Goal: Task Accomplishment & Management: Use online tool/utility

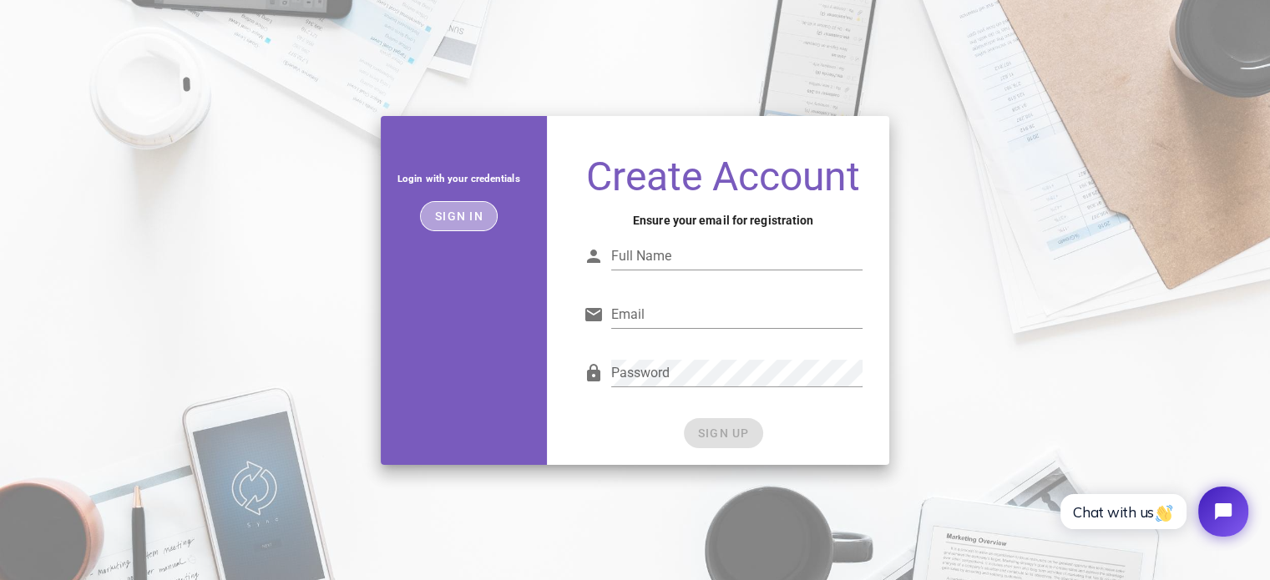
click at [453, 214] on span "Sign in" at bounding box center [458, 216] width 49 height 13
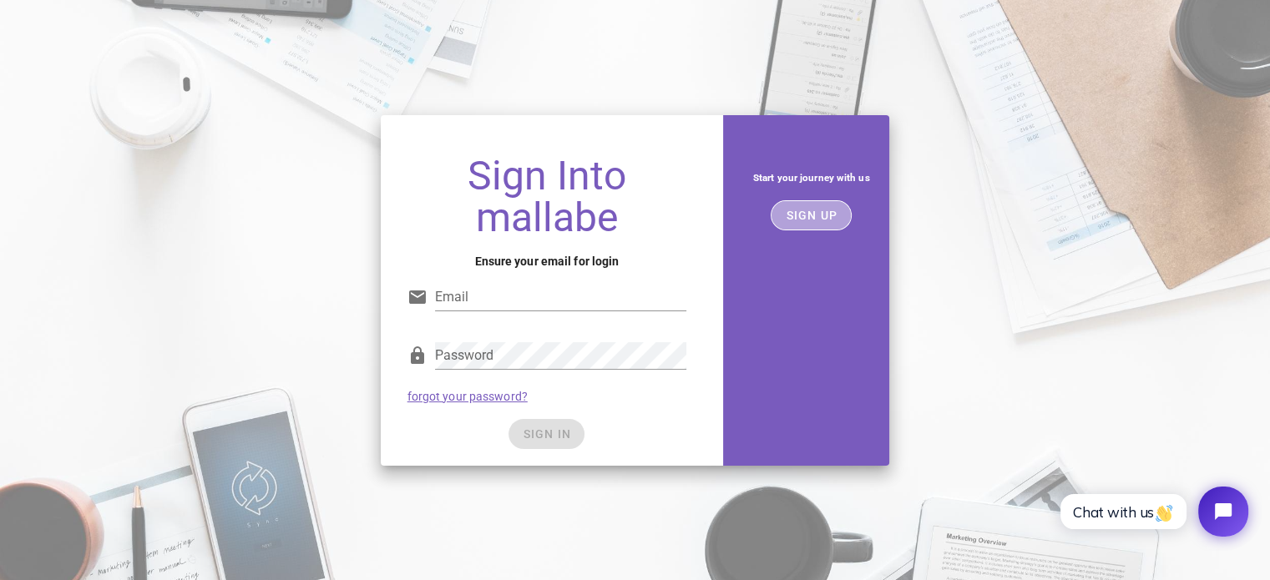
click at [835, 213] on span "SIGN UP" at bounding box center [811, 215] width 53 height 13
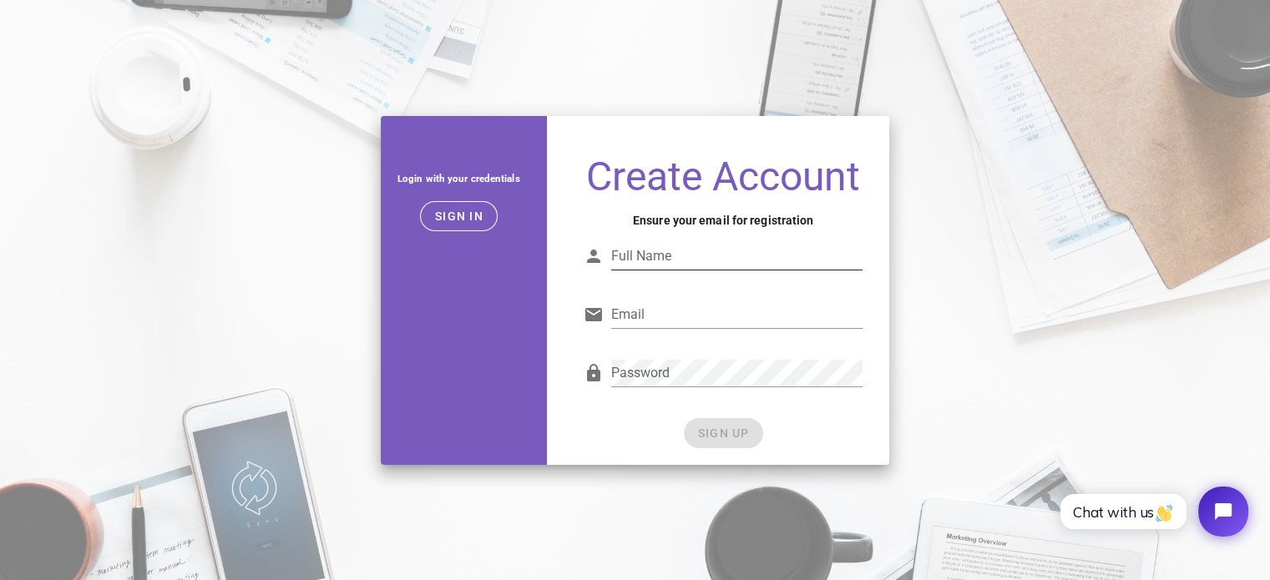
click at [670, 264] on input "Full Name" at bounding box center [737, 256] width 252 height 27
click at [670, 263] on input "Full Name" at bounding box center [737, 256] width 252 height 27
click at [662, 257] on input "emre işcenkal" at bounding box center [737, 256] width 252 height 27
drag, startPoint x: 655, startPoint y: 255, endPoint x: 670, endPoint y: 255, distance: 15.1
click at [655, 255] on input "emre işcenkal" at bounding box center [737, 256] width 252 height 27
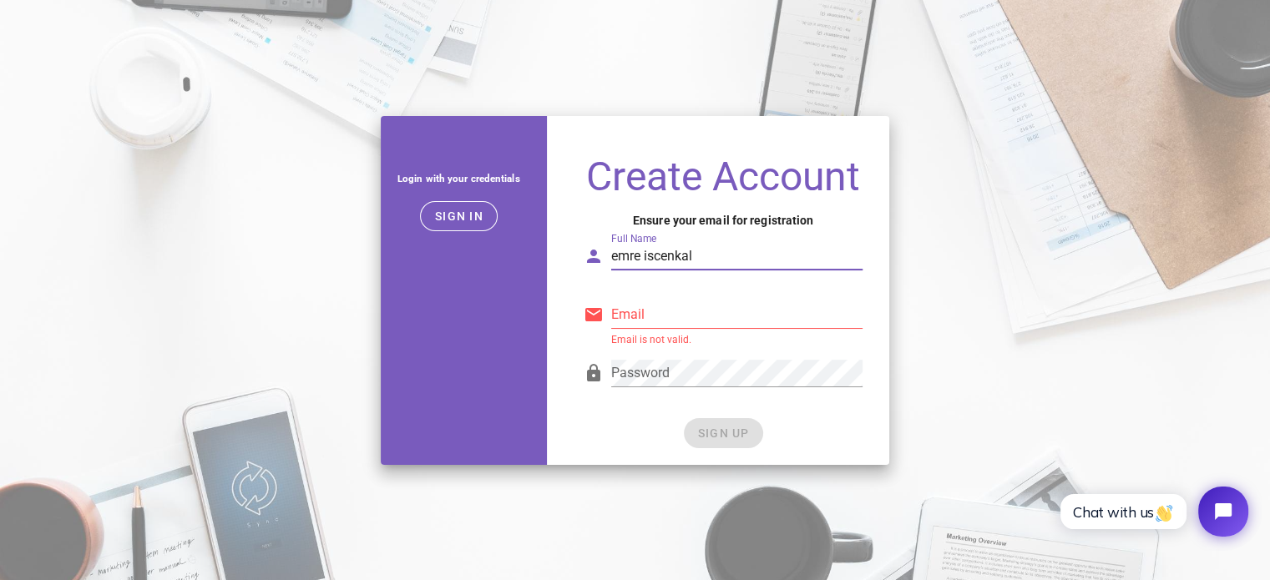
type input "emre iscenkal"
click at [669, 293] on div "Email Email is not valid." at bounding box center [724, 318] width 280 height 55
click at [672, 323] on input "Email" at bounding box center [737, 314] width 252 height 27
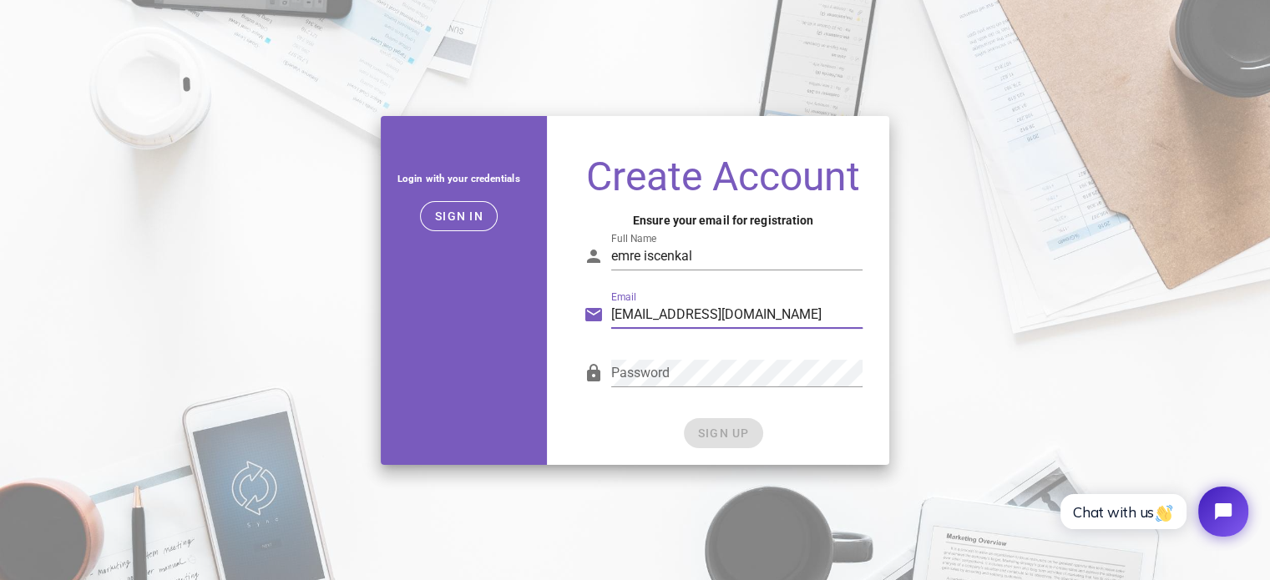
type input "iscenkalemre@gmail.com"
click at [1069, 282] on div "Login with your credentials Sign in Create Account Ensure your email for regist…" at bounding box center [635, 290] width 1270 height 369
click at [731, 436] on span "SIGN UP" at bounding box center [723, 433] width 53 height 13
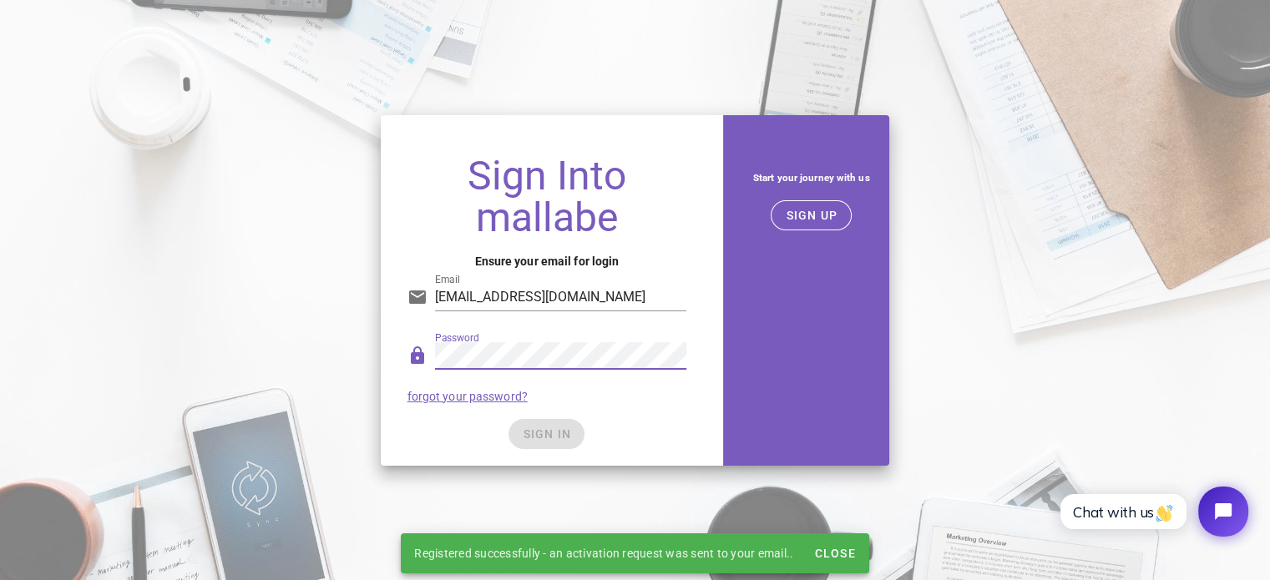
click at [705, 340] on div "Sign Into mallabe Ensure your email for login Email iscenkalemre@gmail.com Pass…" at bounding box center [547, 304] width 333 height 324
click at [537, 425] on div "SIGN IN" at bounding box center [547, 434] width 280 height 30
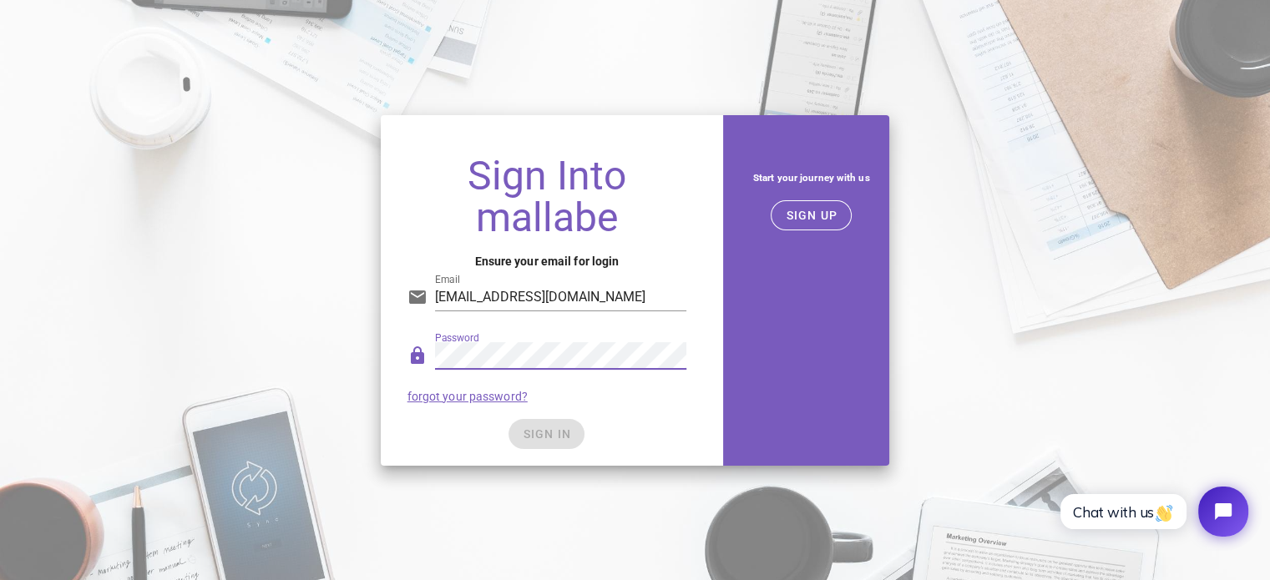
click at [574, 412] on div "Password forgot your password?" at bounding box center [547, 372] width 300 height 87
click at [554, 434] on div "SIGN IN" at bounding box center [547, 434] width 280 height 30
click at [597, 301] on input "iscenkalemre@gmail.com" at bounding box center [561, 297] width 252 height 27
click at [594, 296] on input "iscenkalemre@gmail.com" at bounding box center [561, 297] width 252 height 27
type input "iscenkalemre@gmail.com"
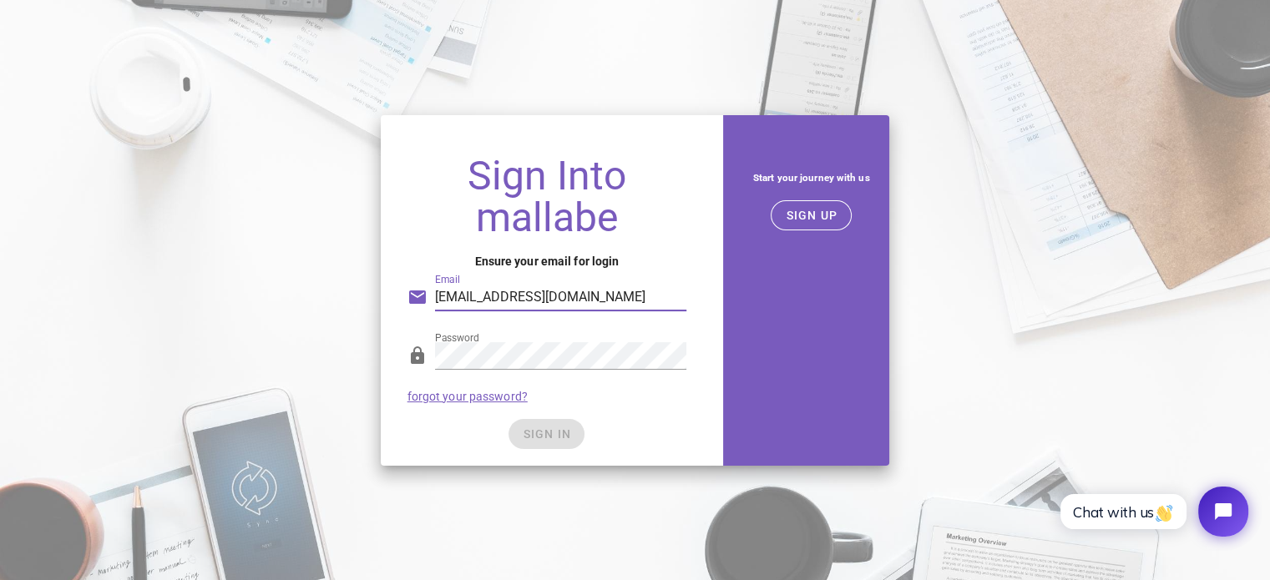
click at [665, 221] on h1 "Sign Into mallabe" at bounding box center [547, 196] width 280 height 83
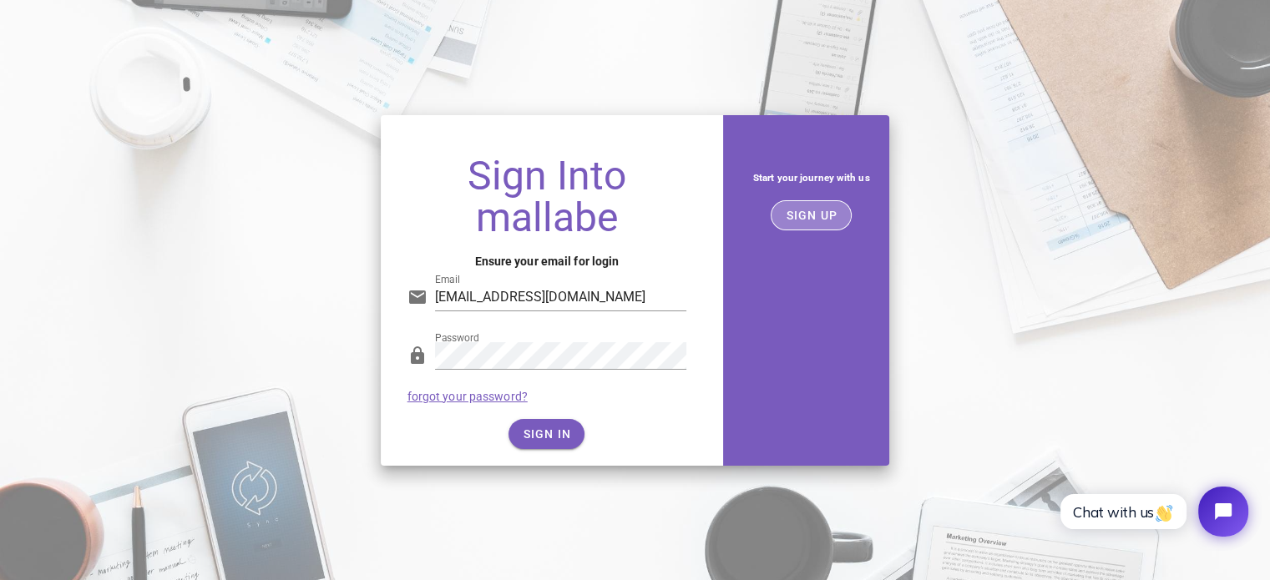
click at [812, 220] on span "SIGN UP" at bounding box center [811, 215] width 53 height 13
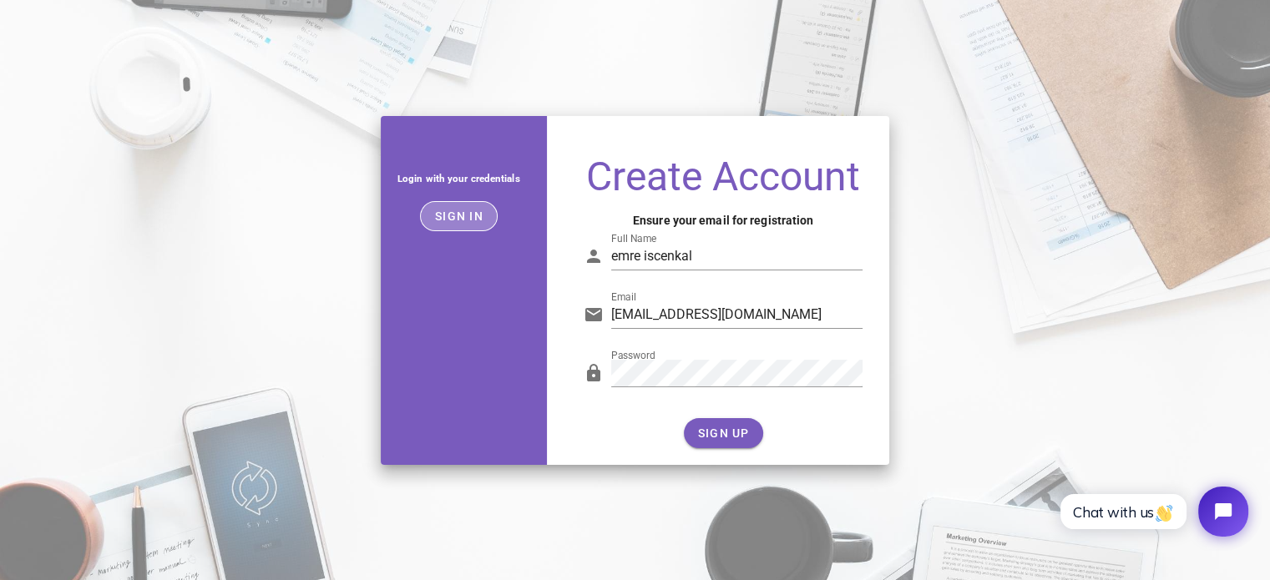
click at [426, 213] on button "Sign in" at bounding box center [459, 216] width 78 height 30
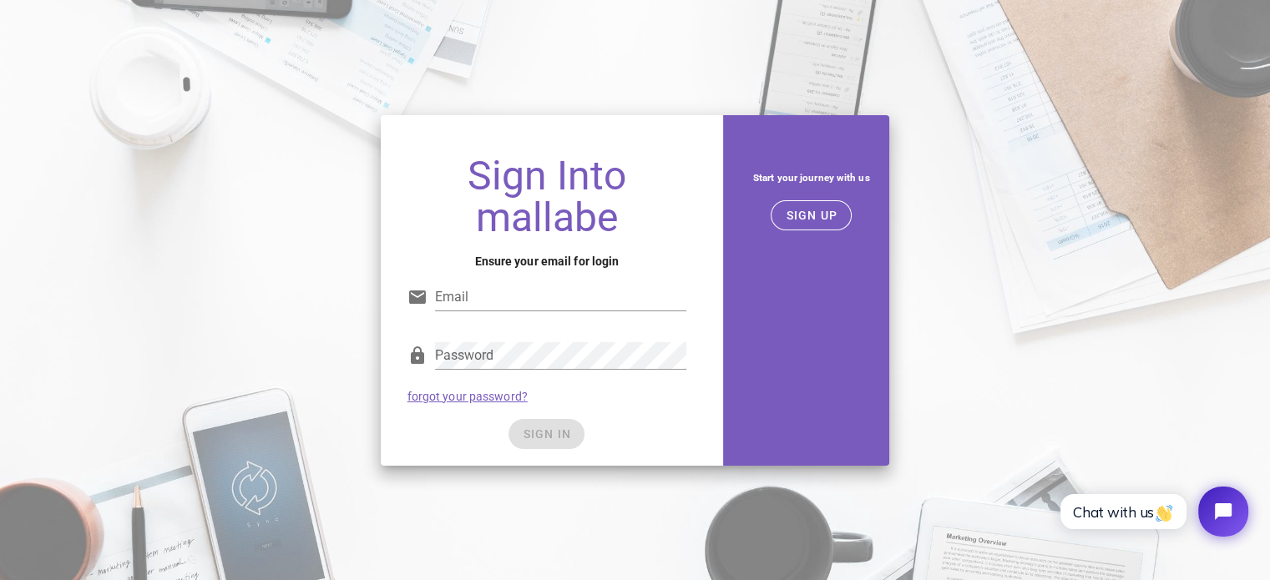
type input "iscenkalemre@gmail.com"
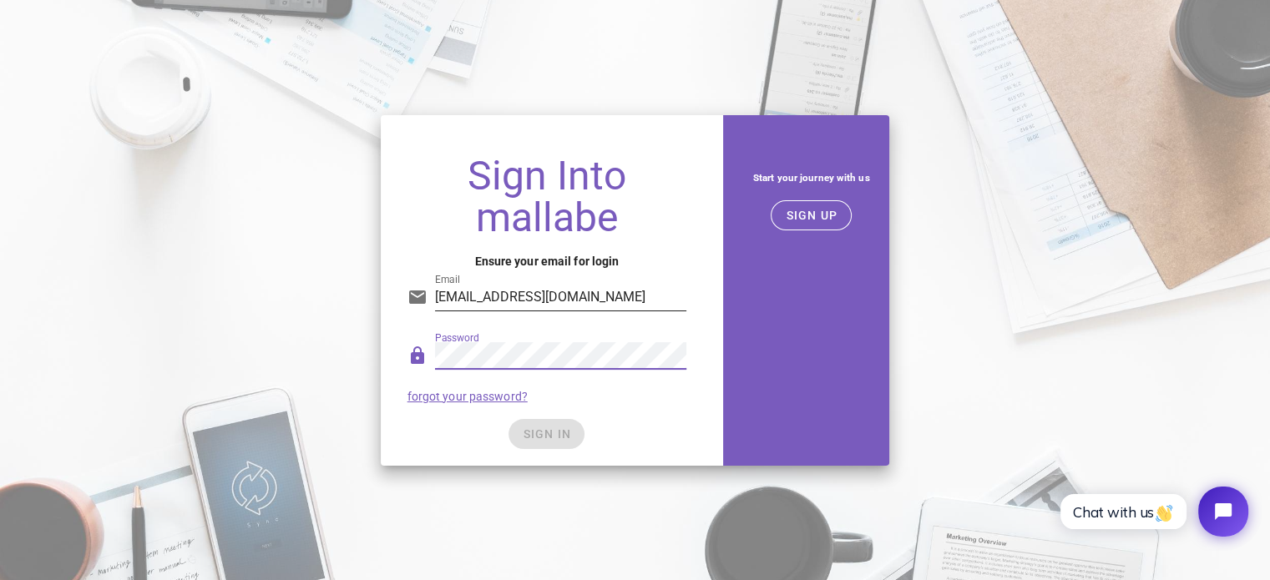
click at [544, 293] on input "iscenkalemre@gmail.com" at bounding box center [561, 297] width 252 height 27
drag, startPoint x: 643, startPoint y: 276, endPoint x: 637, endPoint y: 290, distance: 14.6
click at [643, 276] on div "Email iscenkalemre@gmail.com" at bounding box center [547, 301] width 280 height 55
click at [531, 443] on button "SIGN IN" at bounding box center [546, 434] width 76 height 30
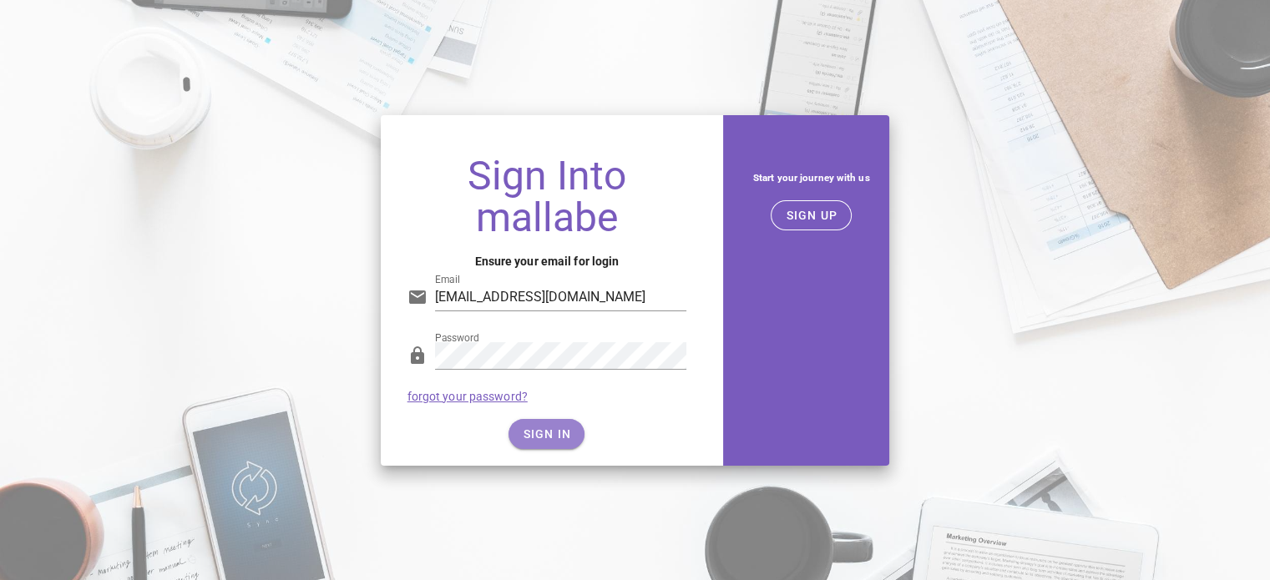
click at [530, 437] on span "SIGN IN" at bounding box center [546, 433] width 49 height 13
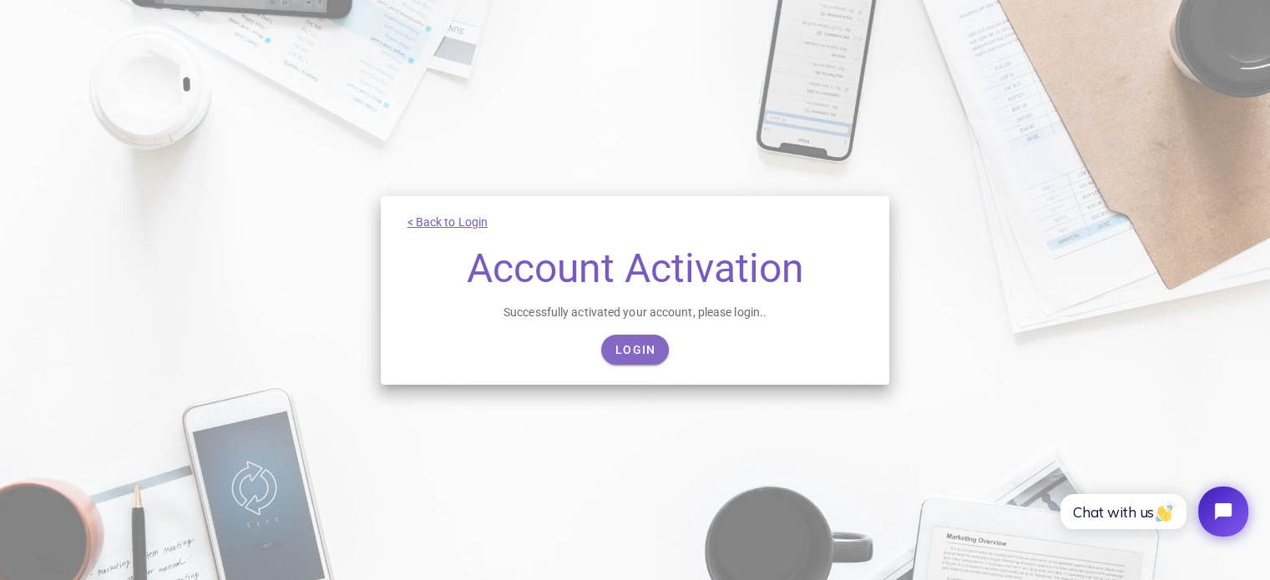
click at [637, 336] on div "< Back to Login Account Activation Successfully activated your account, please …" at bounding box center [635, 290] width 509 height 189
click at [636, 347] on span "Login" at bounding box center [635, 349] width 41 height 13
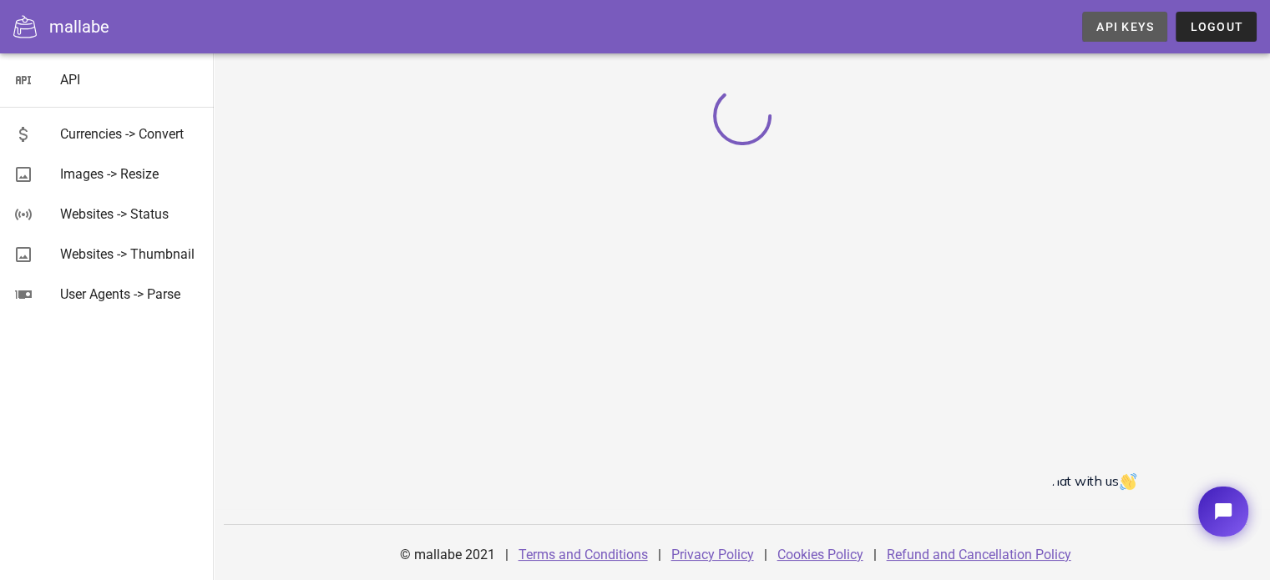
click at [1112, 18] on link "API Keys" at bounding box center [1124, 27] width 85 height 30
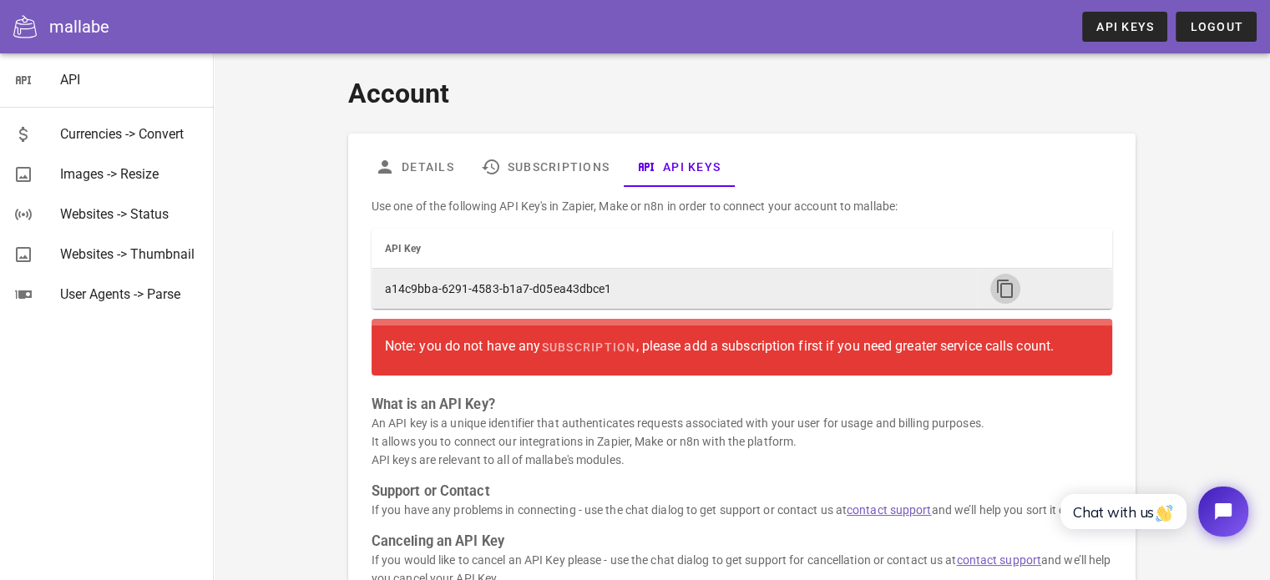
click at [997, 289] on icon "button" at bounding box center [1005, 289] width 20 height 20
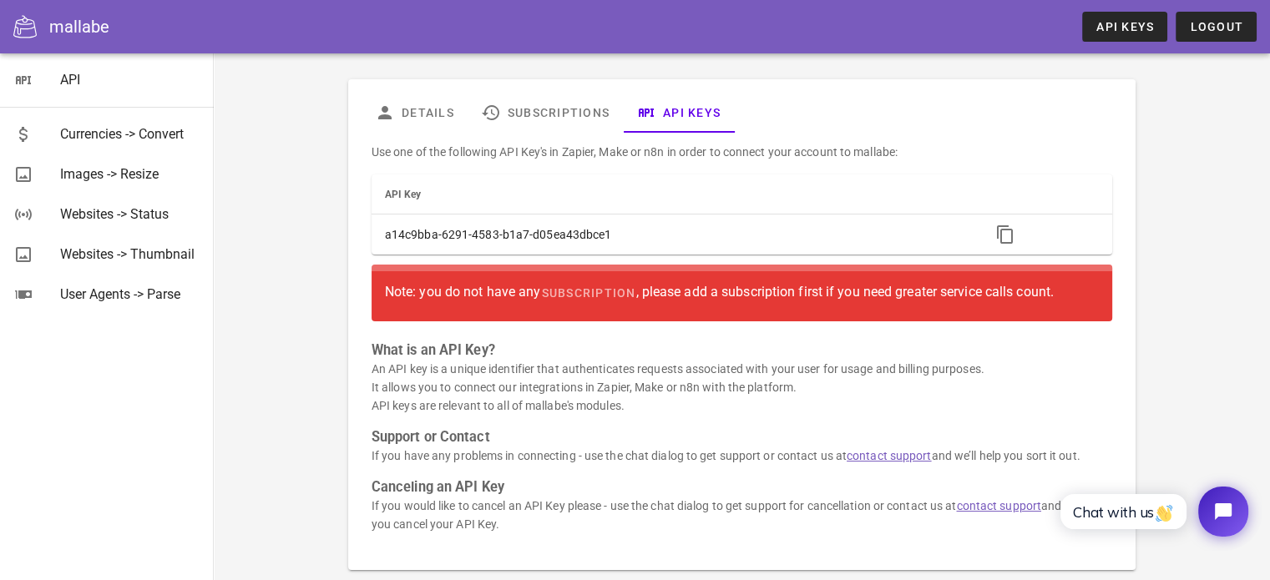
scroll to position [137, 0]
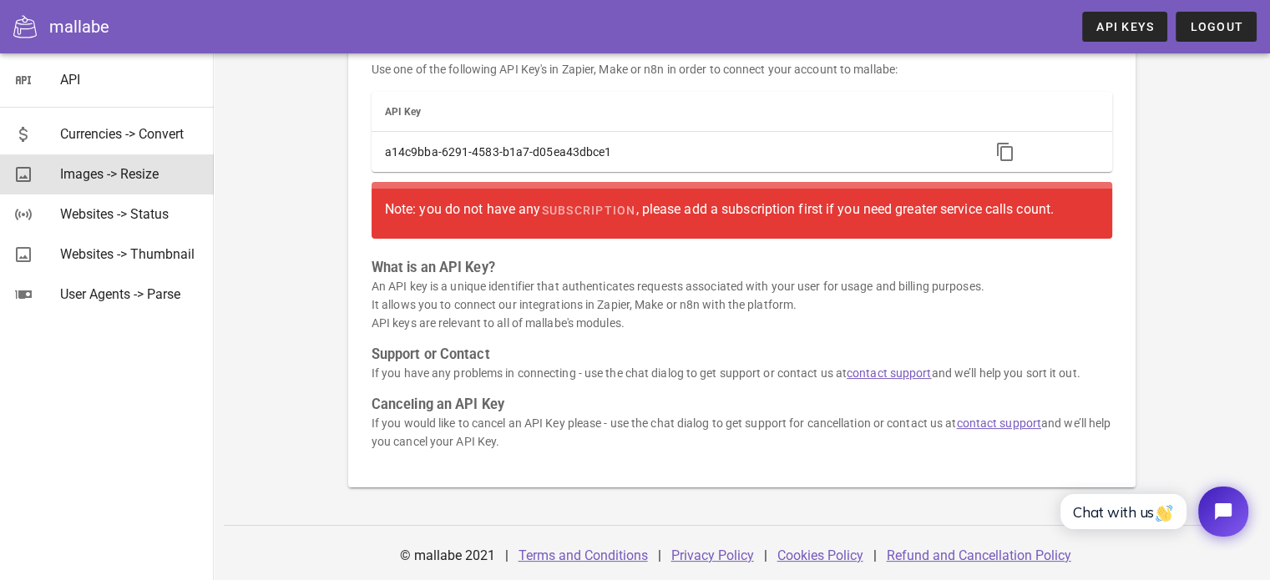
click at [126, 180] on div "Images -> Resize" at bounding box center [130, 174] width 140 height 16
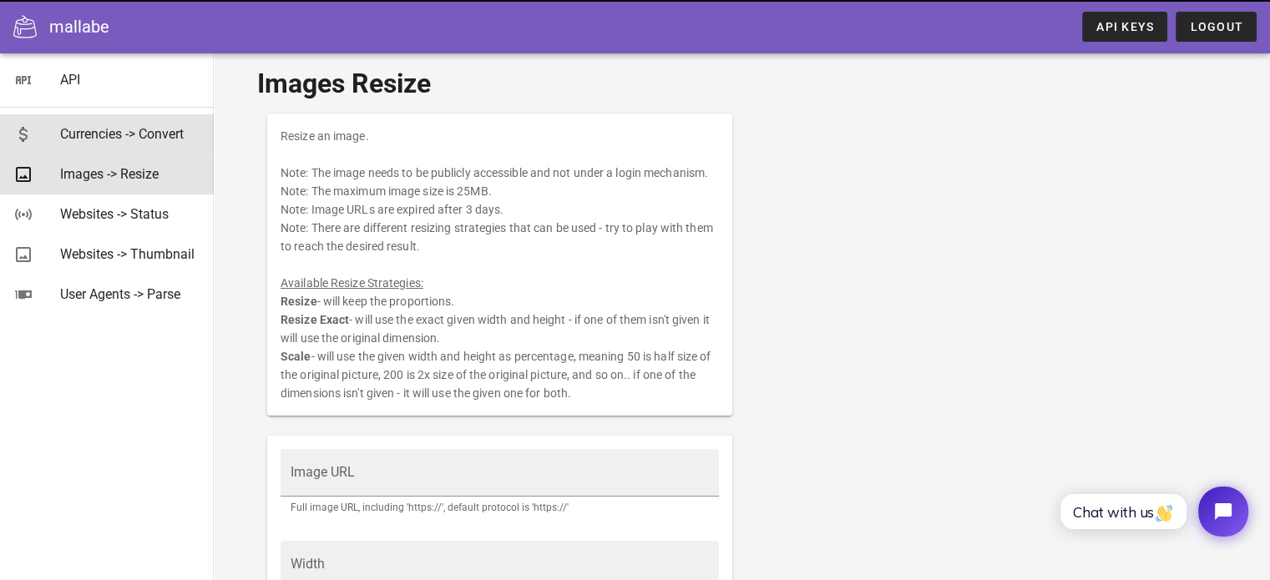
click at [137, 140] on div "Currencies -> Convert" at bounding box center [130, 134] width 140 height 16
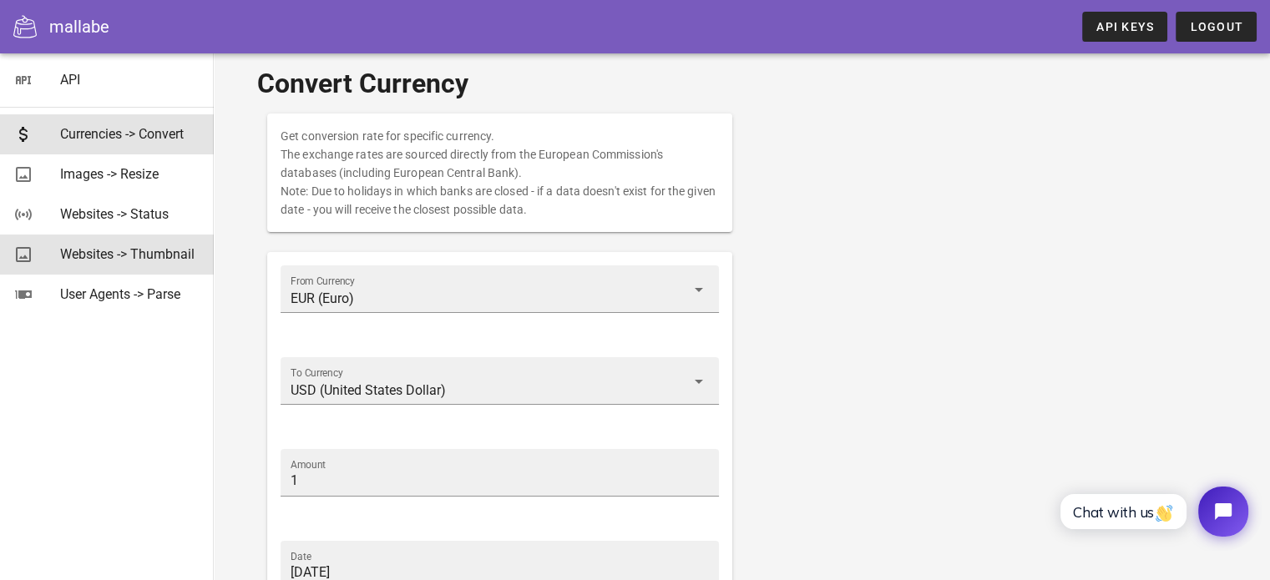
click at [107, 260] on div "Websites -> Thumbnail" at bounding box center [130, 254] width 140 height 16
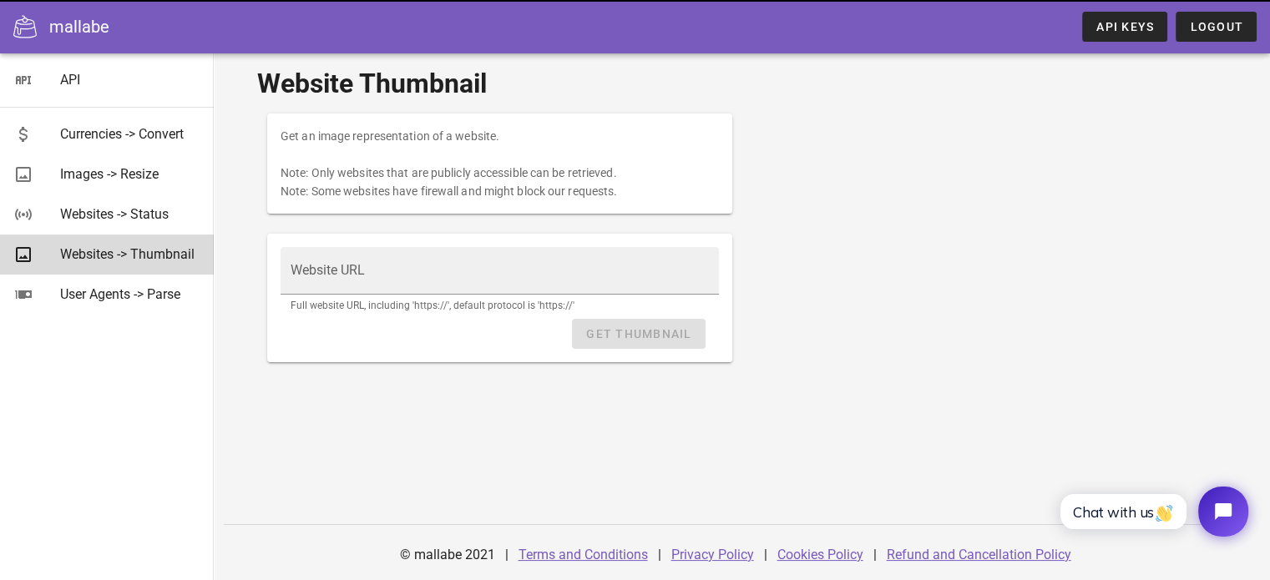
click at [114, 273] on link "Websites -> Thumbnail" at bounding box center [107, 255] width 214 height 40
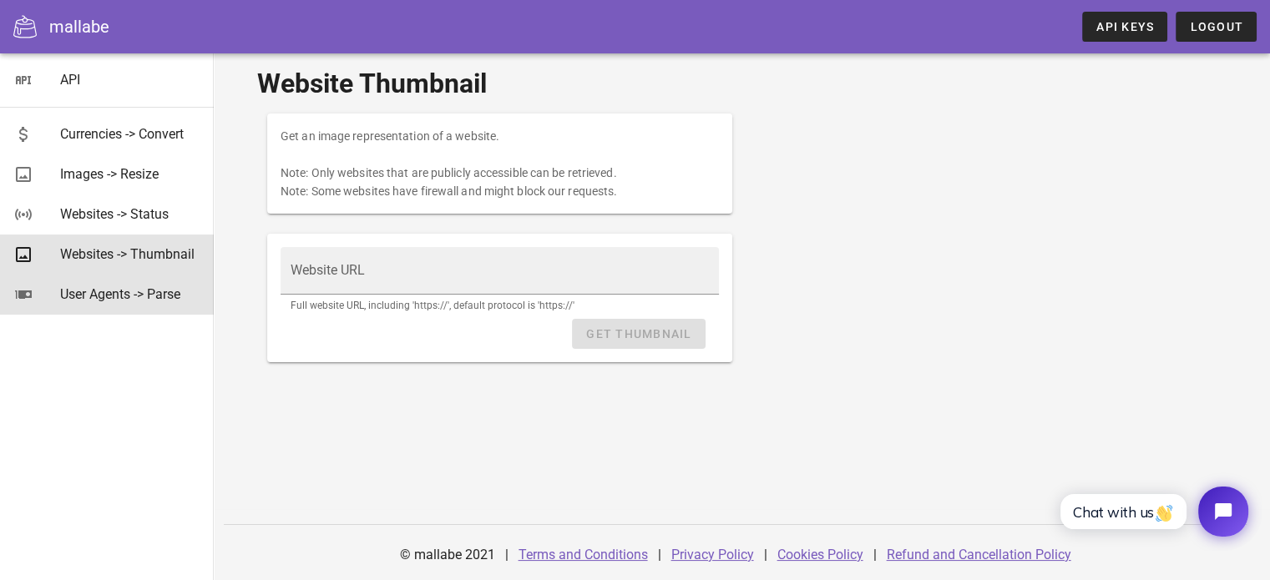
click at [110, 300] on div "User Agents -> Parse" at bounding box center [130, 294] width 140 height 16
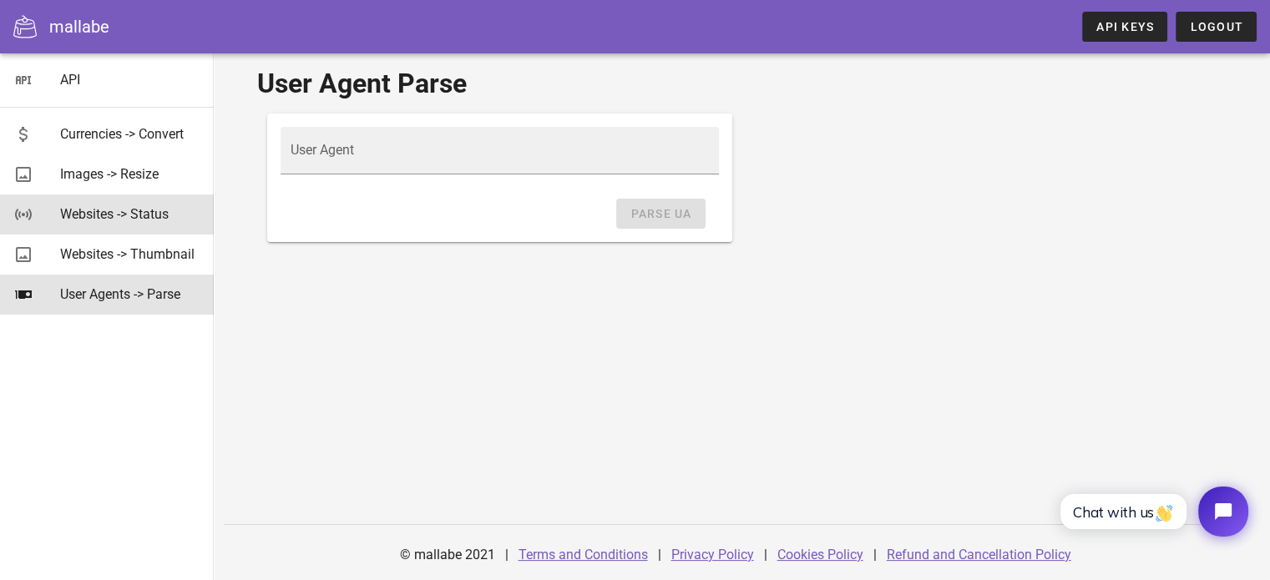
click at [78, 220] on div "Websites -> Status" at bounding box center [130, 214] width 140 height 16
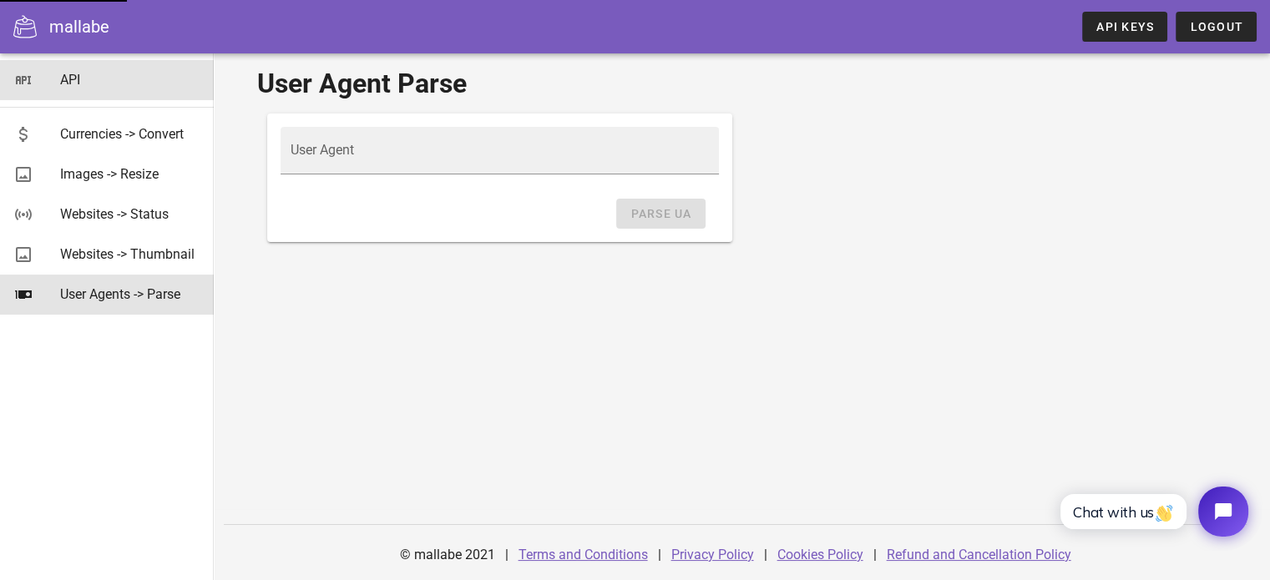
click at [107, 88] on div "API" at bounding box center [130, 80] width 140 height 36
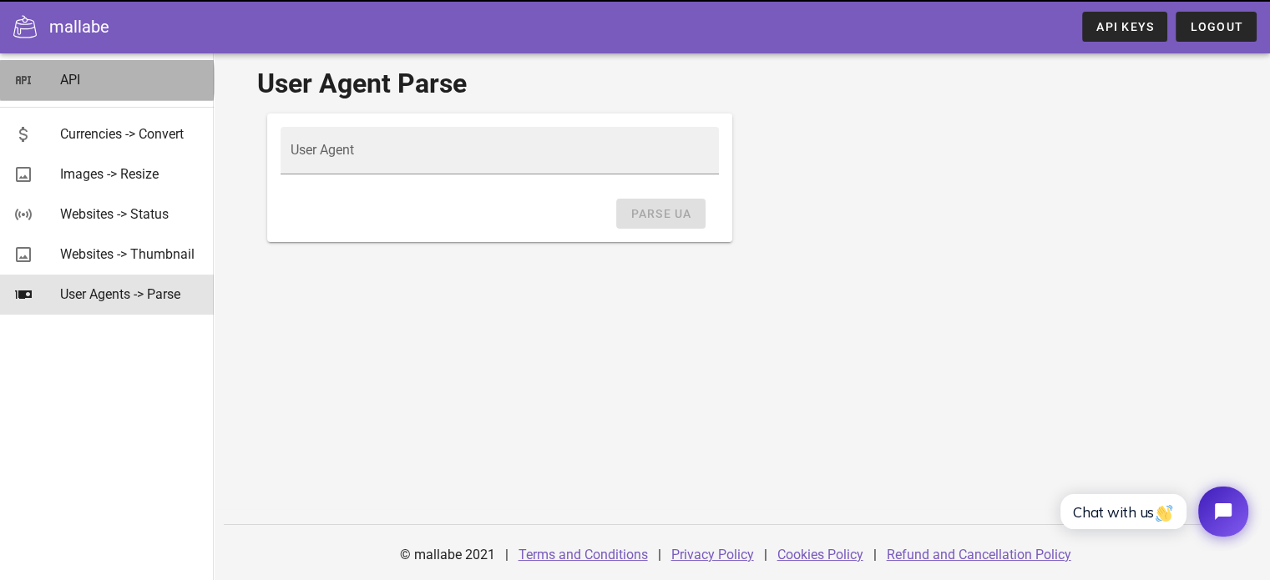
click at [92, 88] on div "API" at bounding box center [130, 80] width 140 height 16
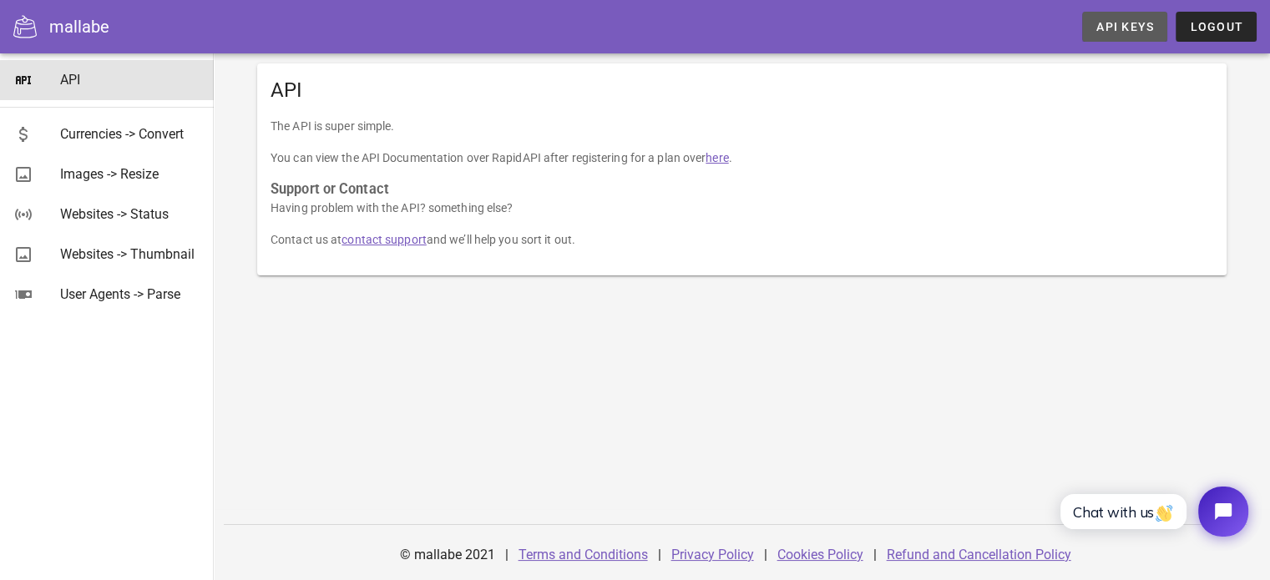
click at [1125, 33] on span "API Keys" at bounding box center [1124, 26] width 58 height 13
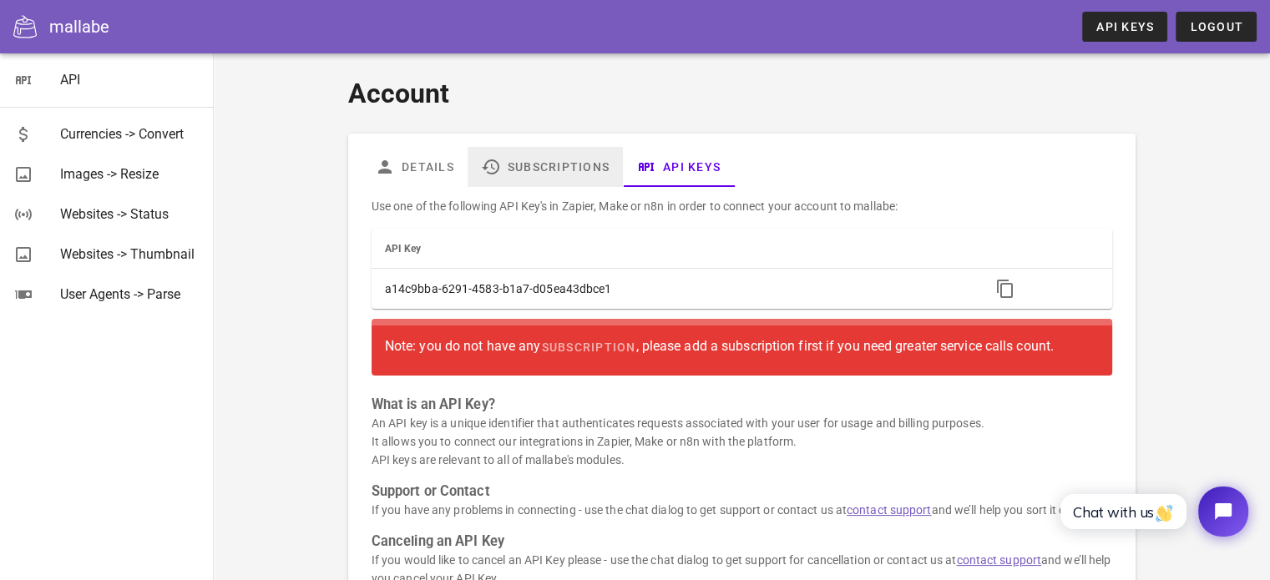
click at [581, 167] on link "Subscriptions" at bounding box center [545, 167] width 155 height 40
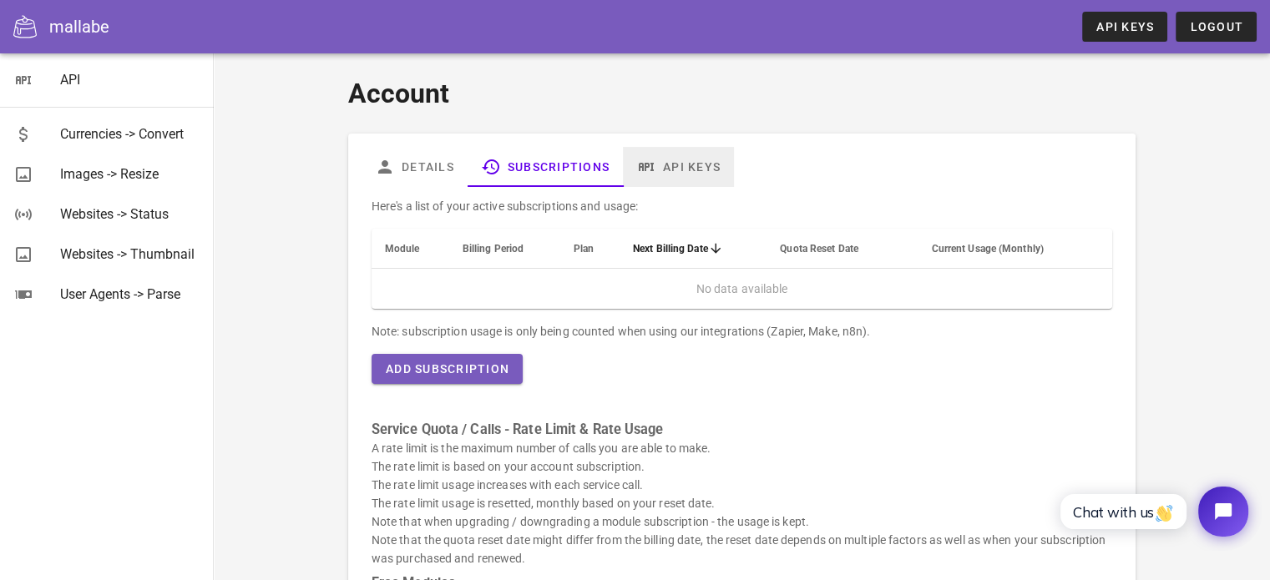
click at [650, 159] on icon at bounding box center [646, 167] width 20 height 20
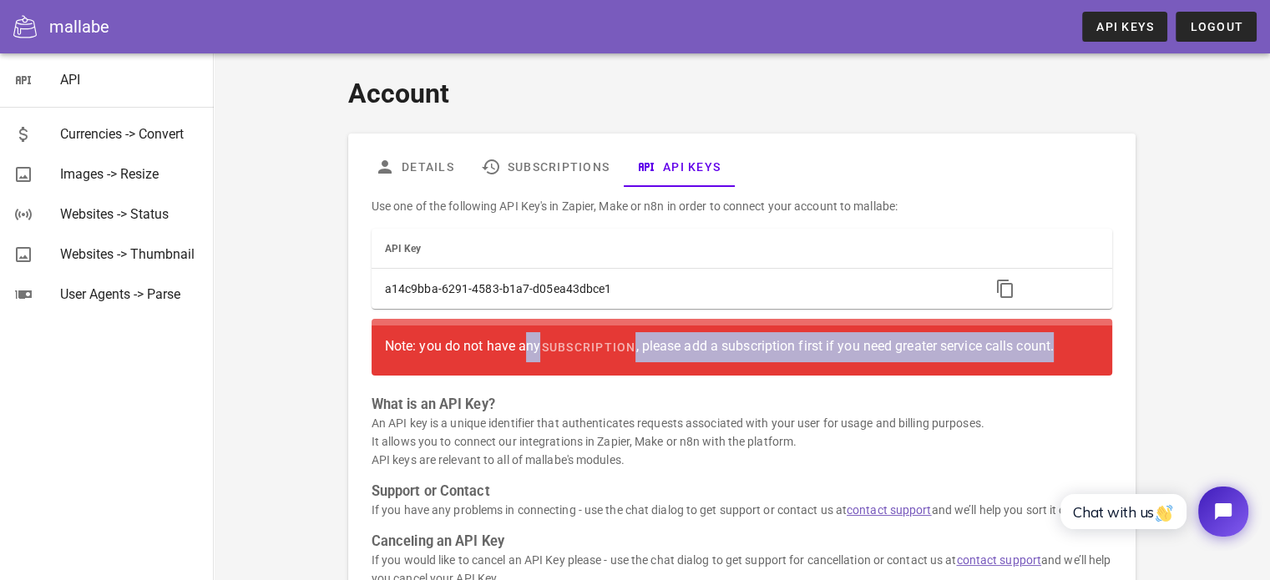
drag, startPoint x: 1069, startPoint y: 339, endPoint x: 368, endPoint y: 348, distance: 700.6
click at [368, 348] on div "Use one of the following API Key's in Zapier, Make or n8n in order to connect y…" at bounding box center [742, 399] width 761 height 424
click at [525, 347] on div "Note: you do not have any subscription , please add a subscription first if you…" at bounding box center [742, 347] width 714 height 30
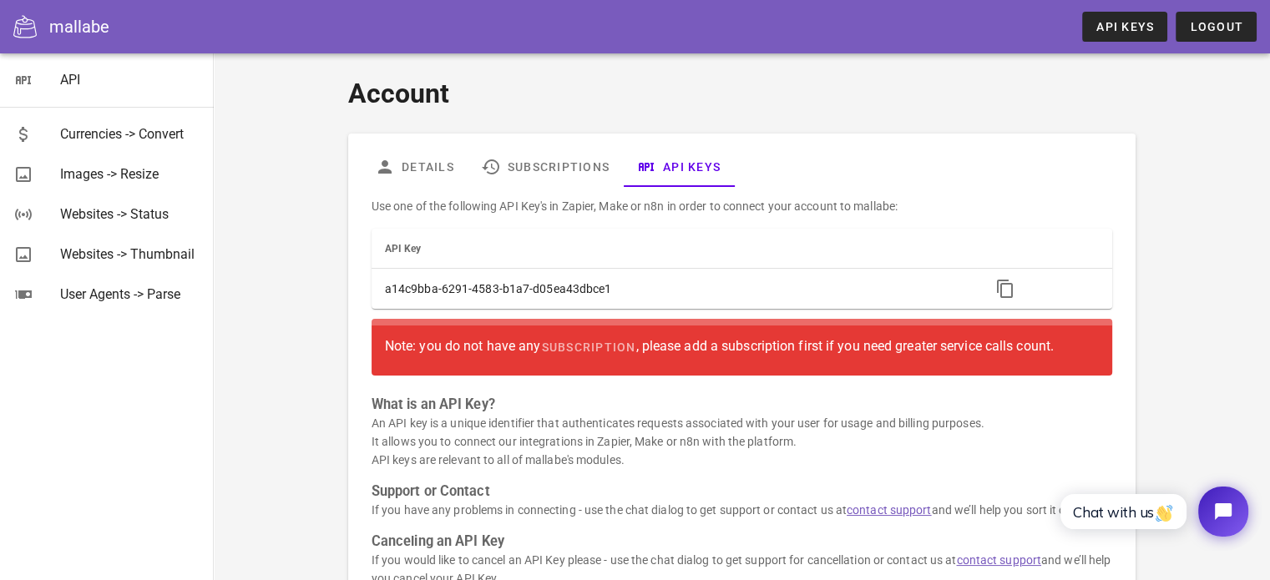
click at [525, 347] on div "Note: you do not have any subscription , please add a subscription first if you…" at bounding box center [742, 347] width 714 height 30
click at [703, 345] on div "Note: you do not have any subscription , please add a subscription first if you…" at bounding box center [742, 347] width 714 height 30
click at [703, 344] on div "Note: you do not have any subscription , please add a subscription first if you…" at bounding box center [742, 347] width 714 height 30
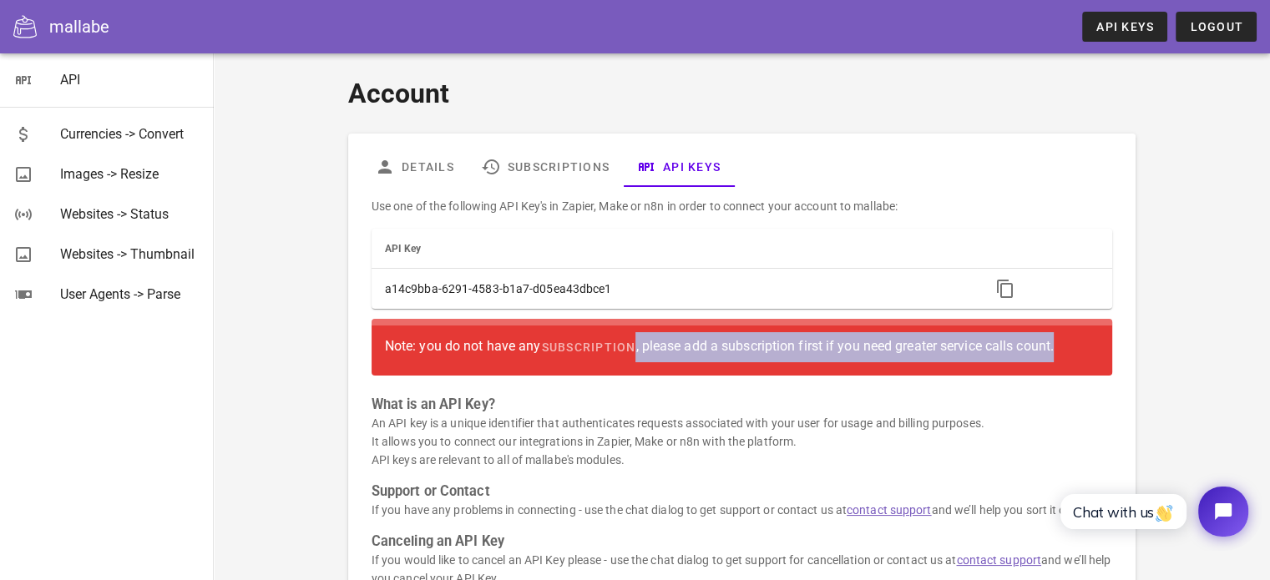
click at [703, 344] on div "Note: you do not have any subscription , please add a subscription first if you…" at bounding box center [742, 347] width 714 height 30
drag, startPoint x: 417, startPoint y: 351, endPoint x: 1058, endPoint y: 347, distance: 641.3
click at [1058, 347] on div "Use one of the following API Key's in Zapier, Make or n8n in order to connect y…" at bounding box center [742, 399] width 761 height 424
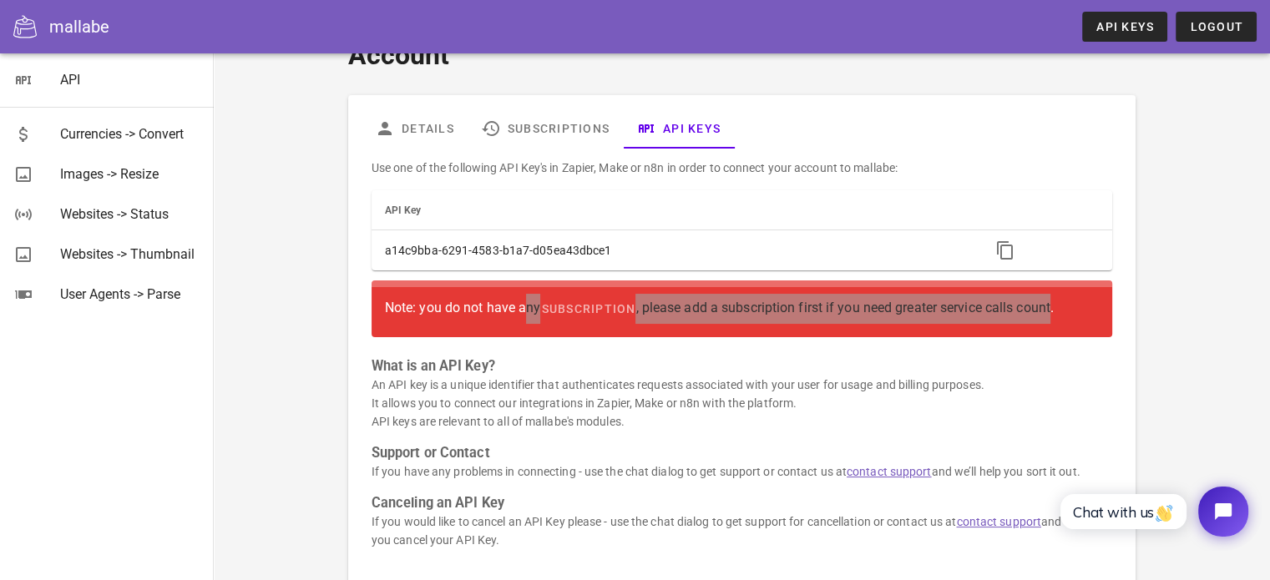
scroll to position [137, 0]
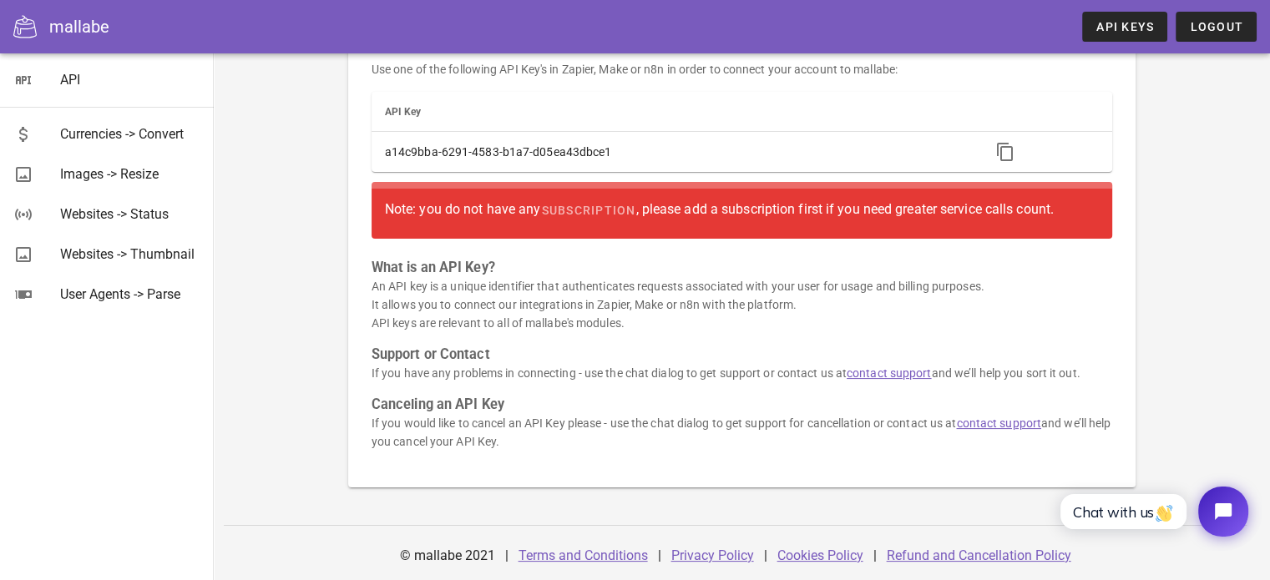
click at [558, 347] on h3 "Support or Contact" at bounding box center [742, 355] width 741 height 18
click at [129, 286] on div "User Agents -> Parse" at bounding box center [130, 294] width 140 height 16
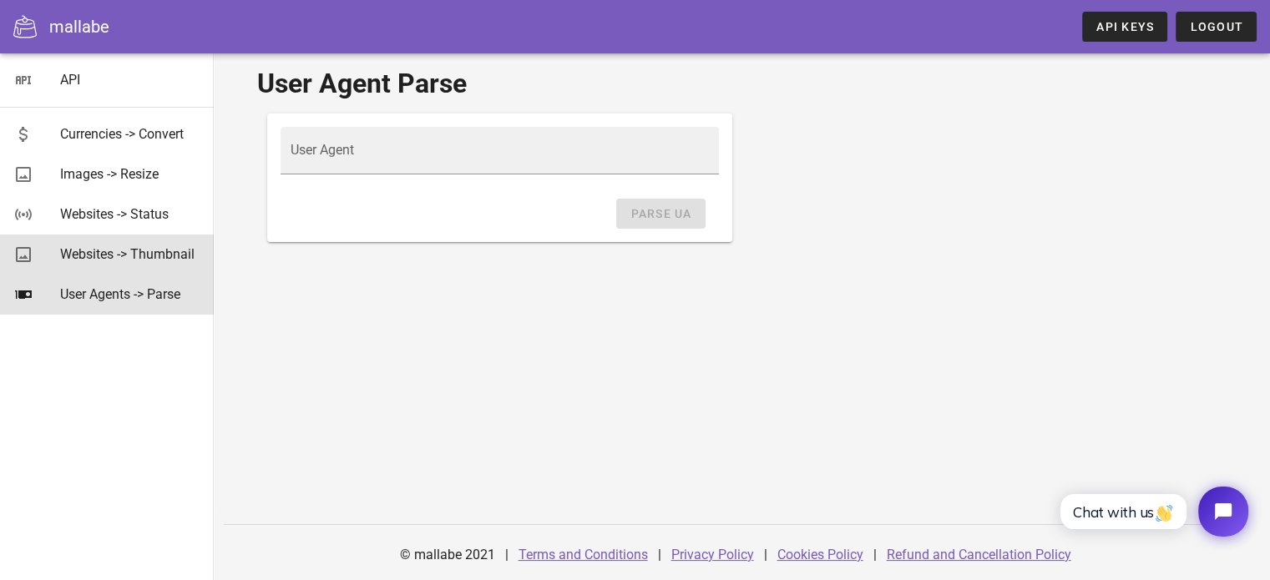
click at [150, 263] on div "Websites -> Thumbnail" at bounding box center [130, 254] width 140 height 36
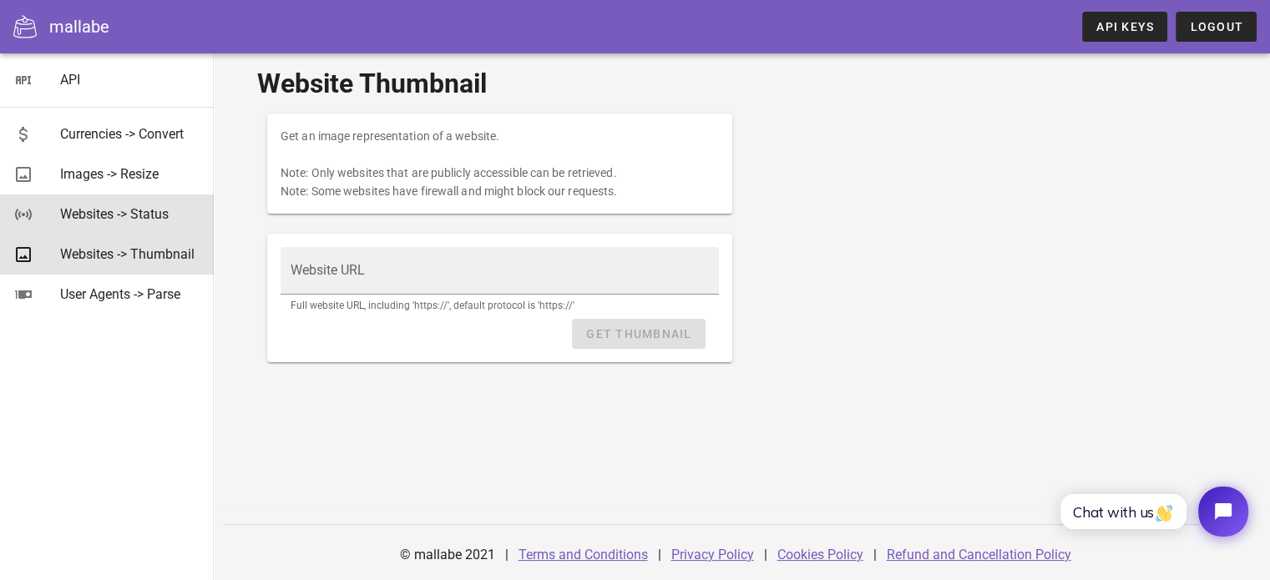
click at [150, 227] on div "Websites -> Status" at bounding box center [130, 214] width 140 height 36
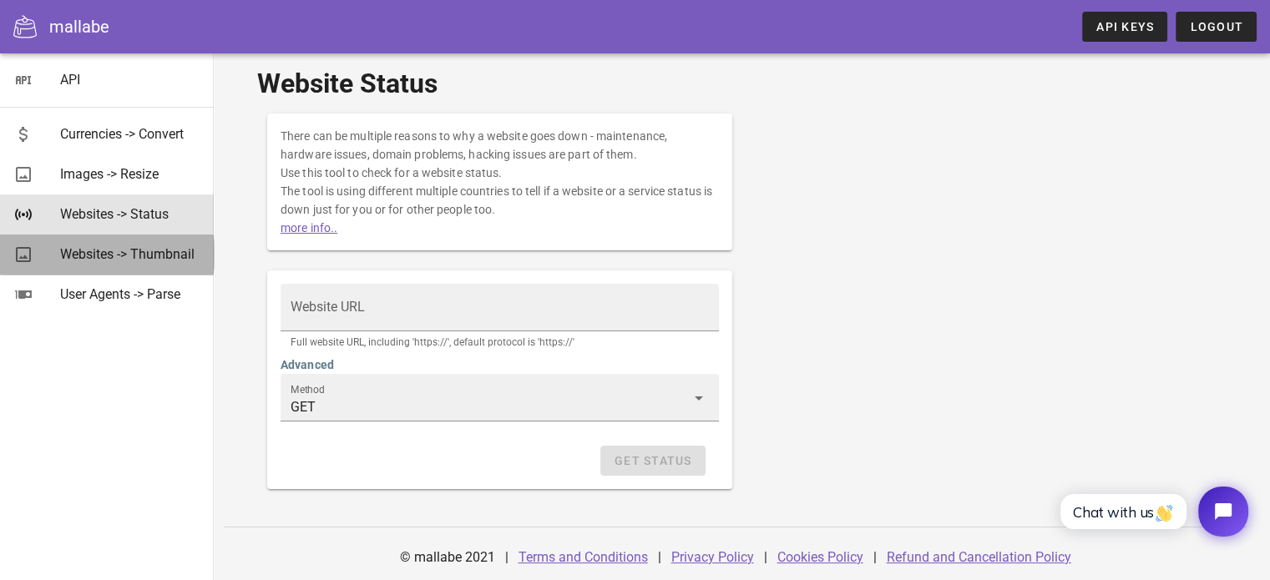
click at [136, 262] on div "Websites -> Thumbnail" at bounding box center [130, 254] width 140 height 16
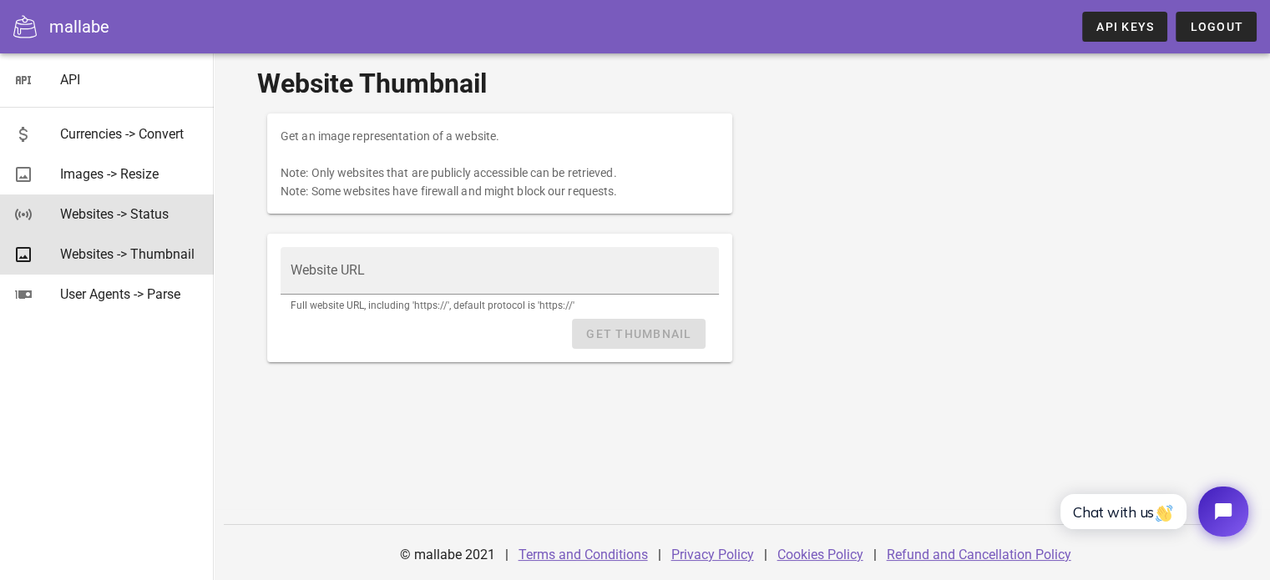
click at [139, 211] on div "Websites -> Status" at bounding box center [130, 214] width 140 height 16
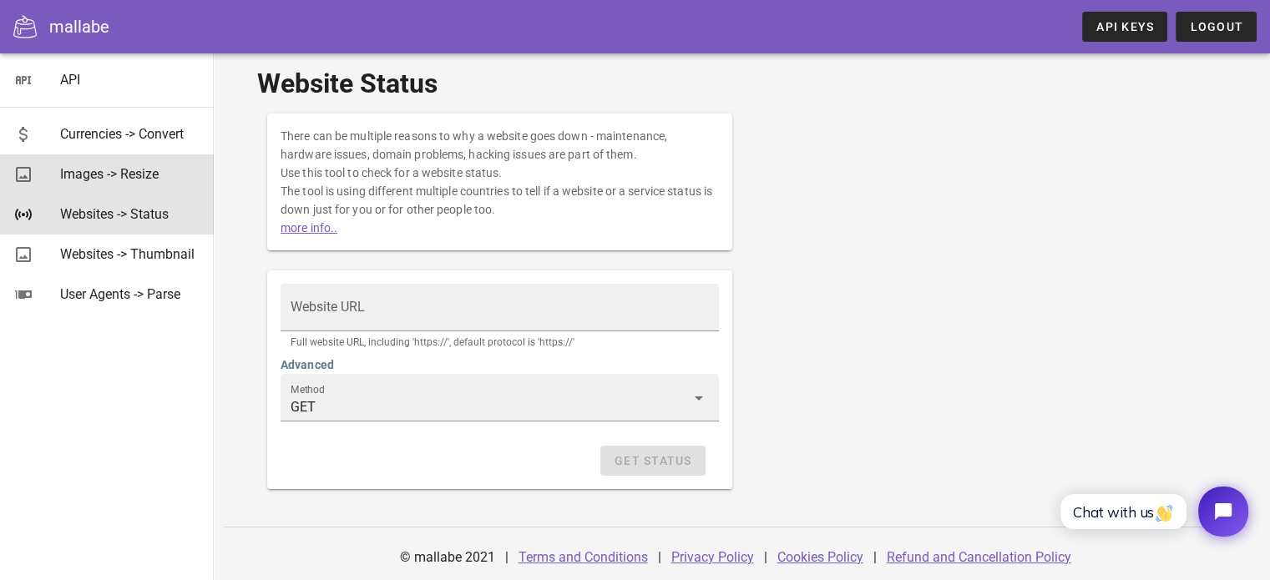
click at [146, 178] on div "Images -> Resize" at bounding box center [130, 174] width 140 height 16
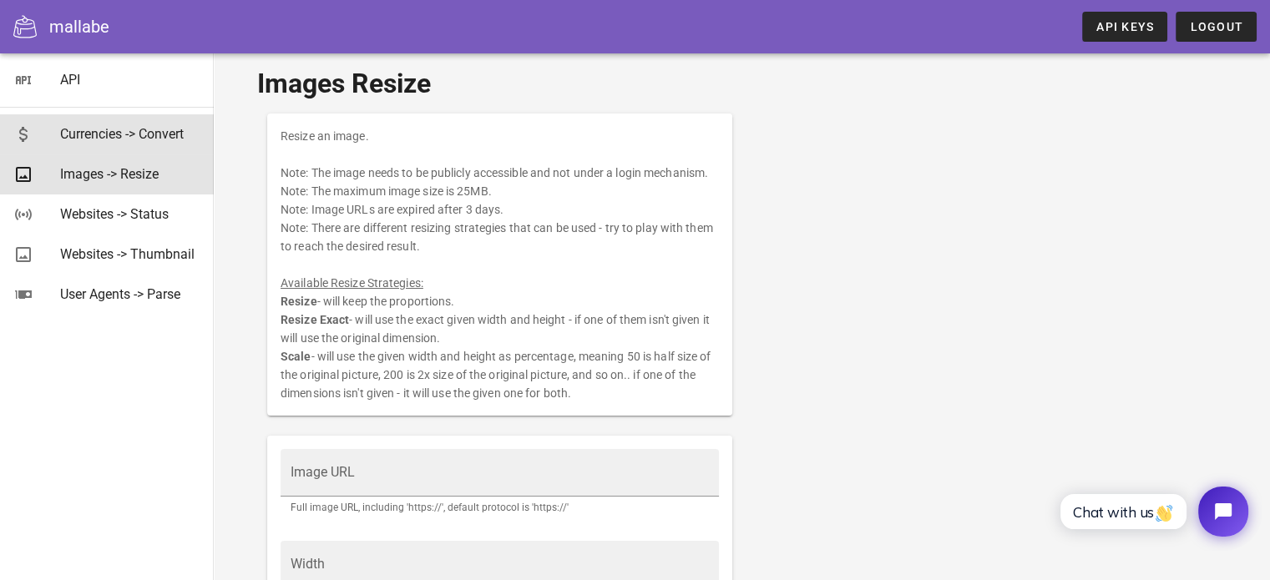
click at [130, 126] on div "Currencies -> Convert" at bounding box center [130, 134] width 140 height 16
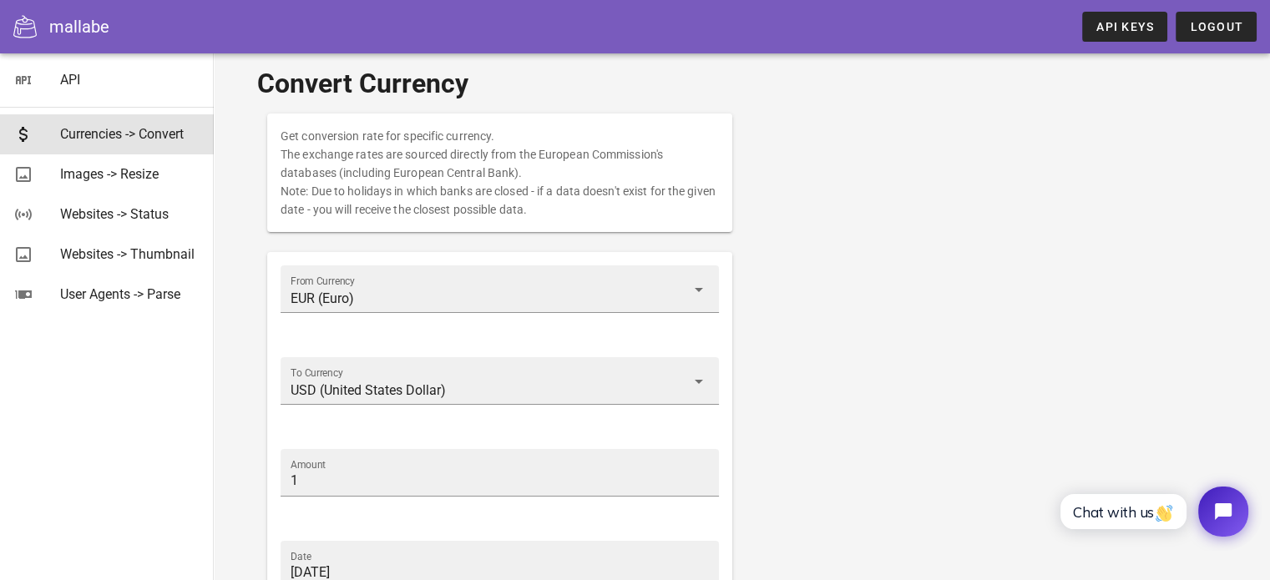
click at [99, 18] on div "mallabe" at bounding box center [79, 26] width 60 height 25
click at [73, 24] on div "mallabe" at bounding box center [79, 26] width 60 height 25
click at [33, 24] on div at bounding box center [31, 26] width 36 height 23
click at [1129, 25] on span "API Keys" at bounding box center [1124, 26] width 58 height 13
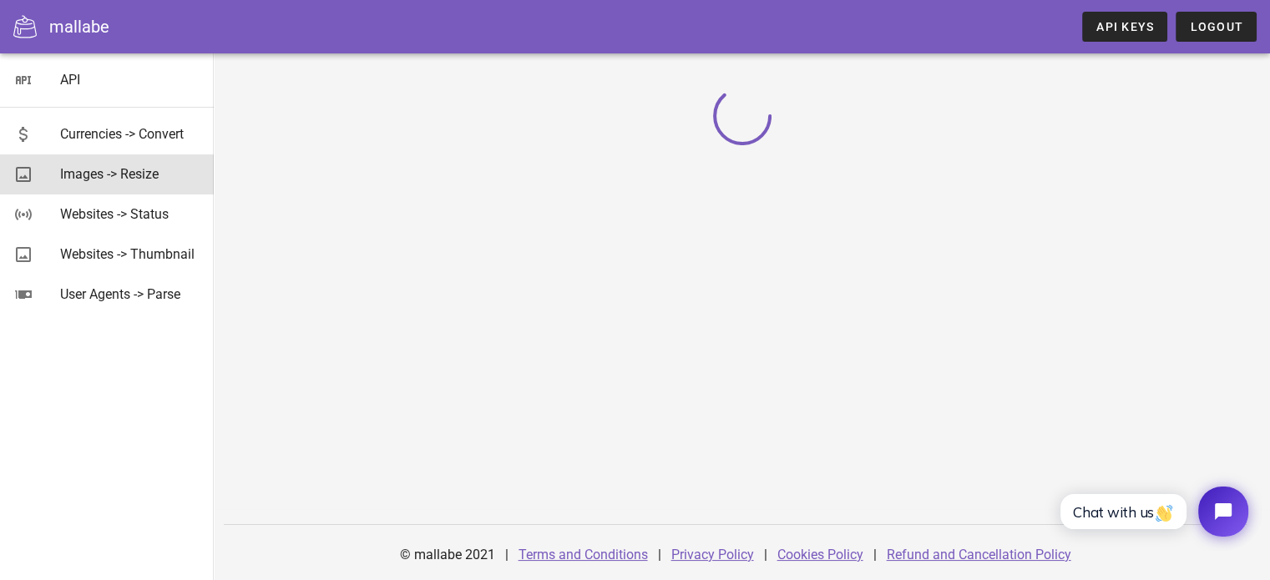
click at [168, 172] on div "Images -> Resize" at bounding box center [130, 174] width 140 height 16
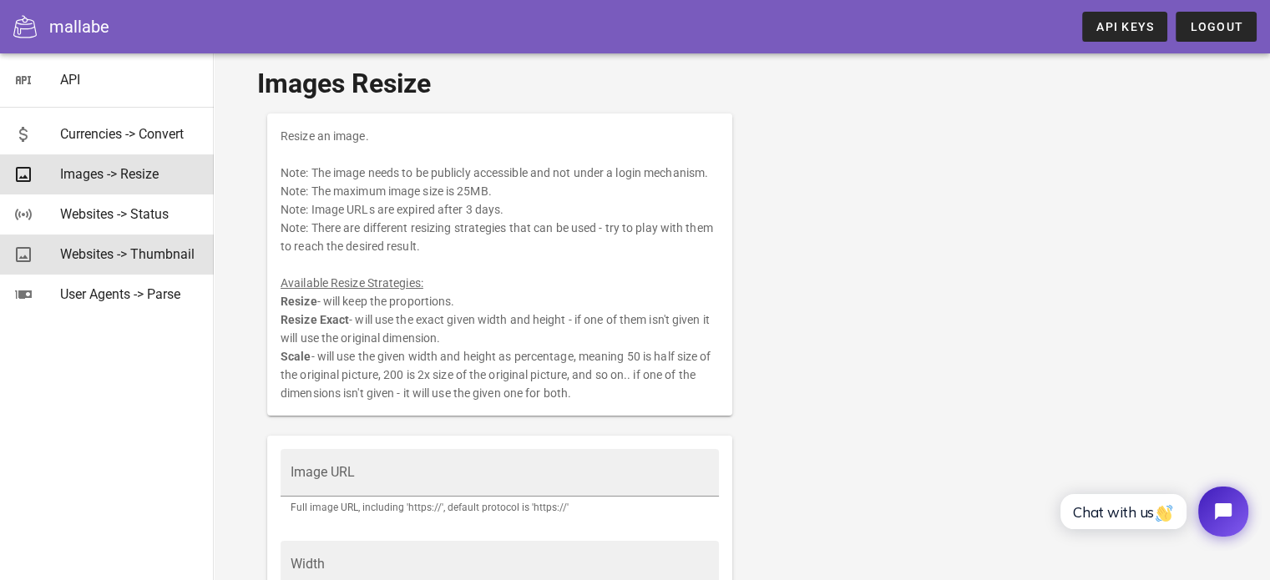
click at [150, 245] on div "Websites -> Thumbnail" at bounding box center [130, 254] width 140 height 36
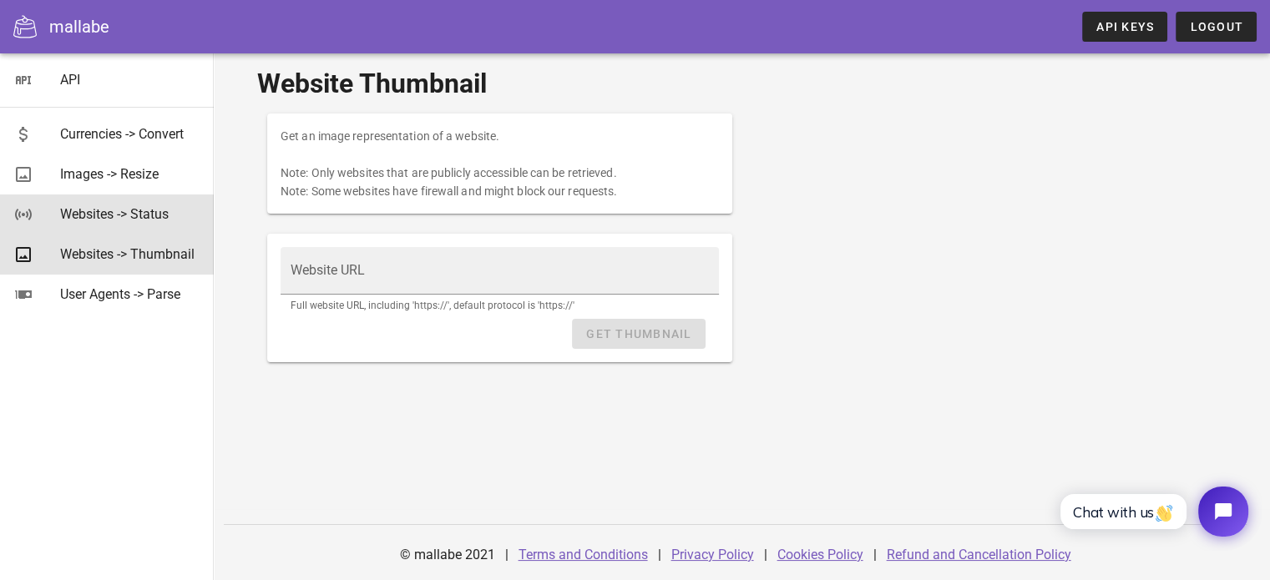
click at [100, 211] on div "Websites -> Status" at bounding box center [130, 214] width 140 height 16
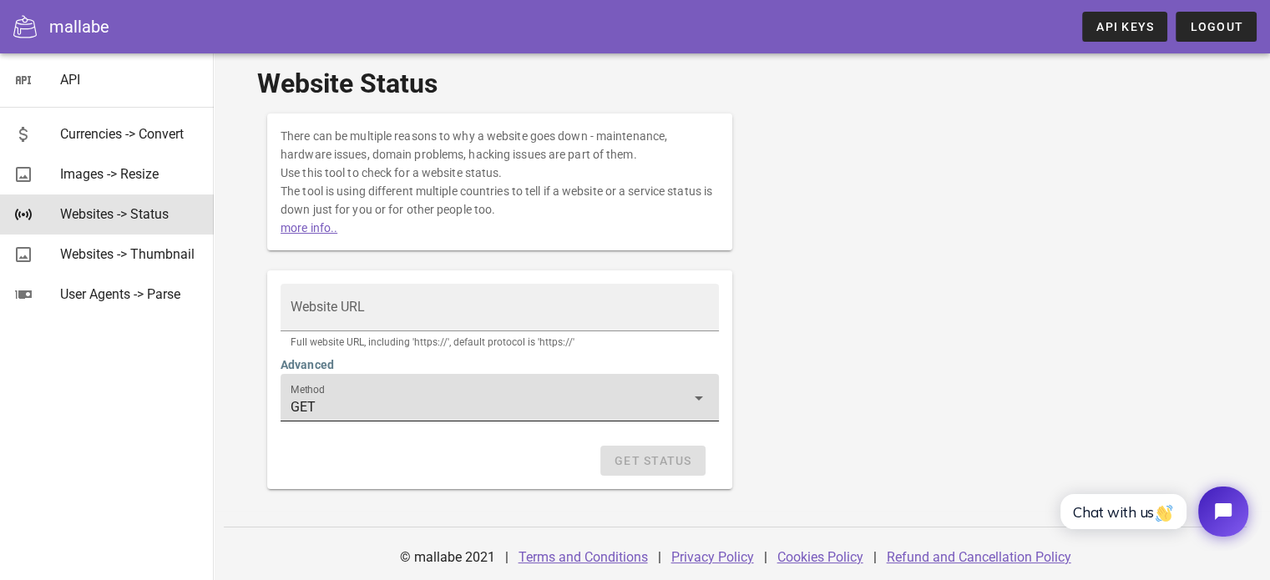
click at [365, 388] on div "Method GET" at bounding box center [500, 397] width 418 height 47
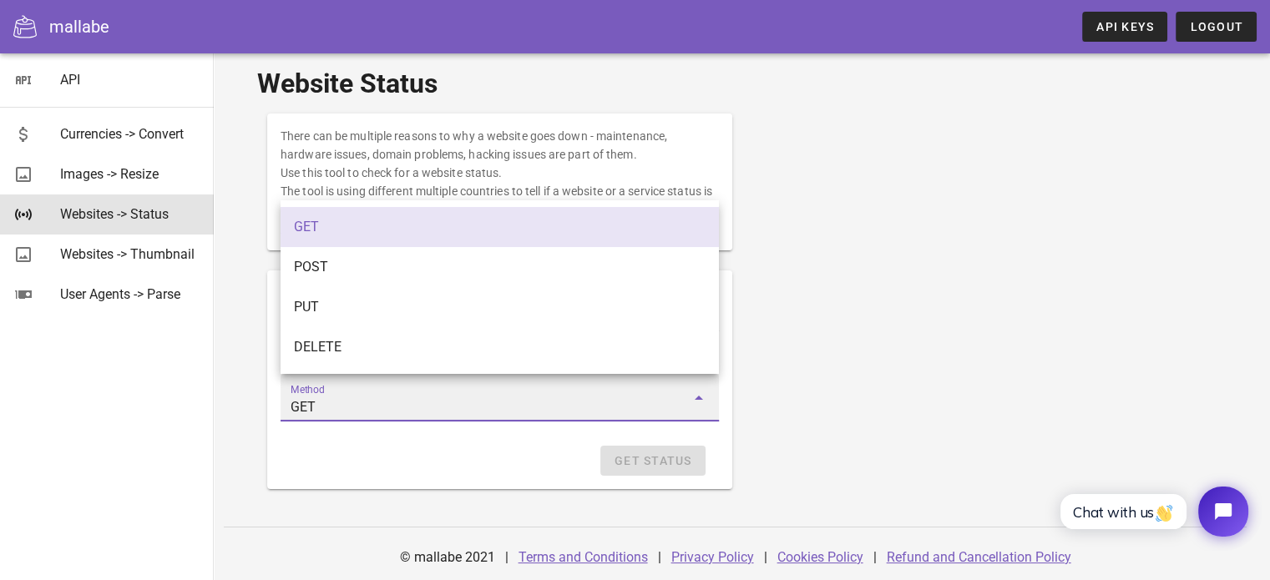
click at [375, 459] on div "Get Status" at bounding box center [500, 461] width 438 height 30
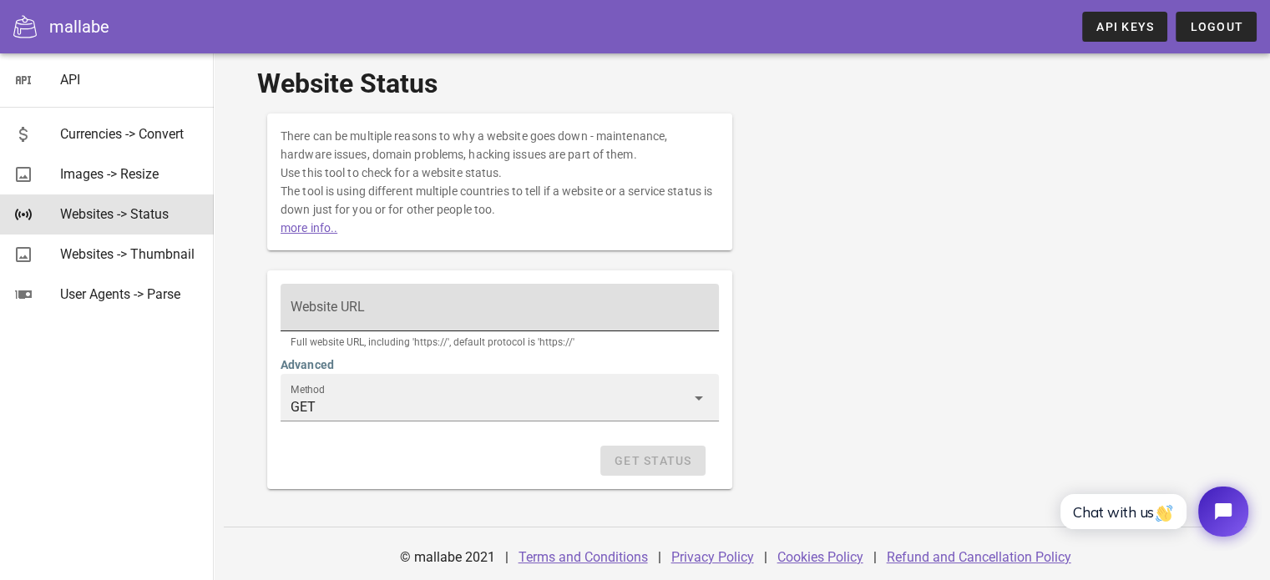
click at [354, 323] on input "Website URL" at bounding box center [500, 315] width 418 height 27
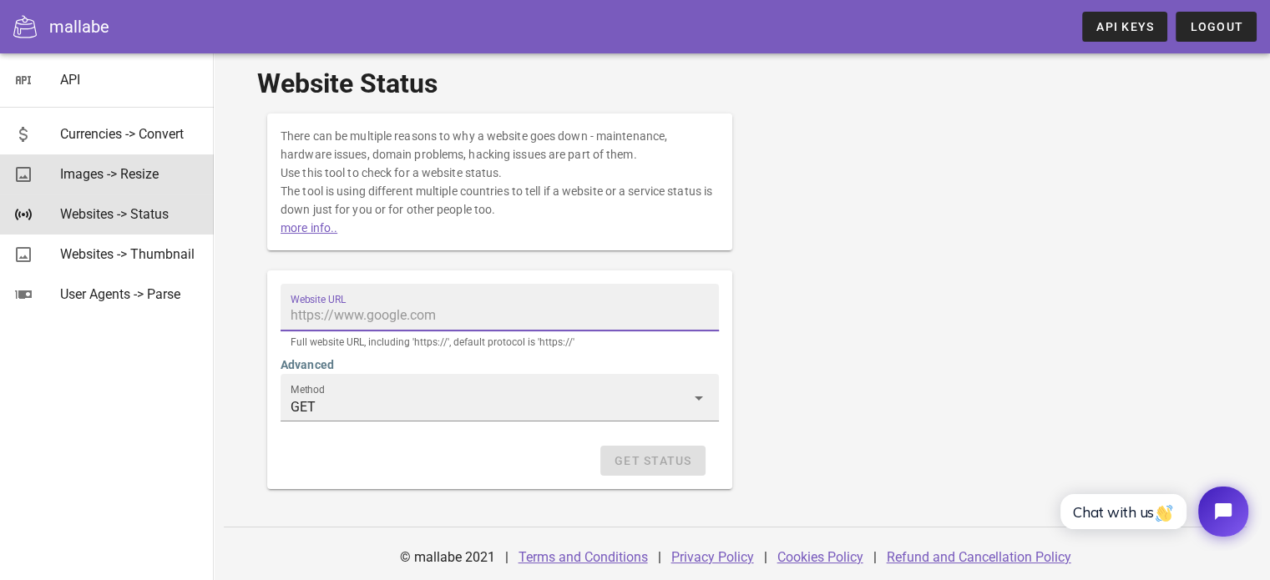
click at [177, 166] on div "Images -> Resize" at bounding box center [130, 174] width 140 height 16
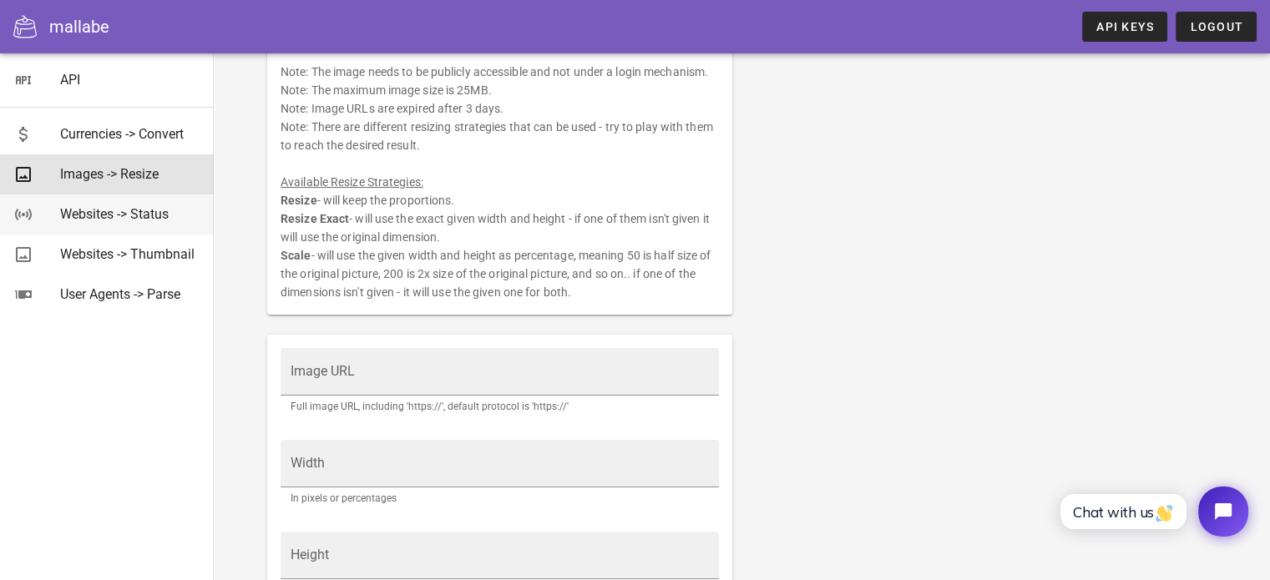
scroll to position [351, 0]
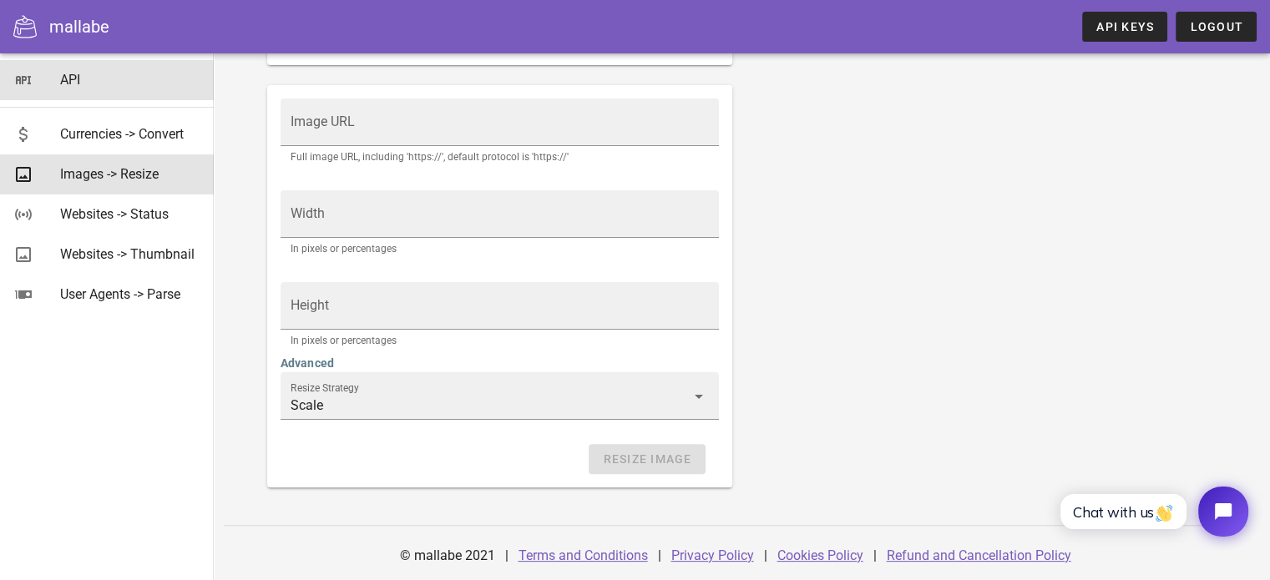
click at [95, 79] on div "API" at bounding box center [130, 80] width 140 height 16
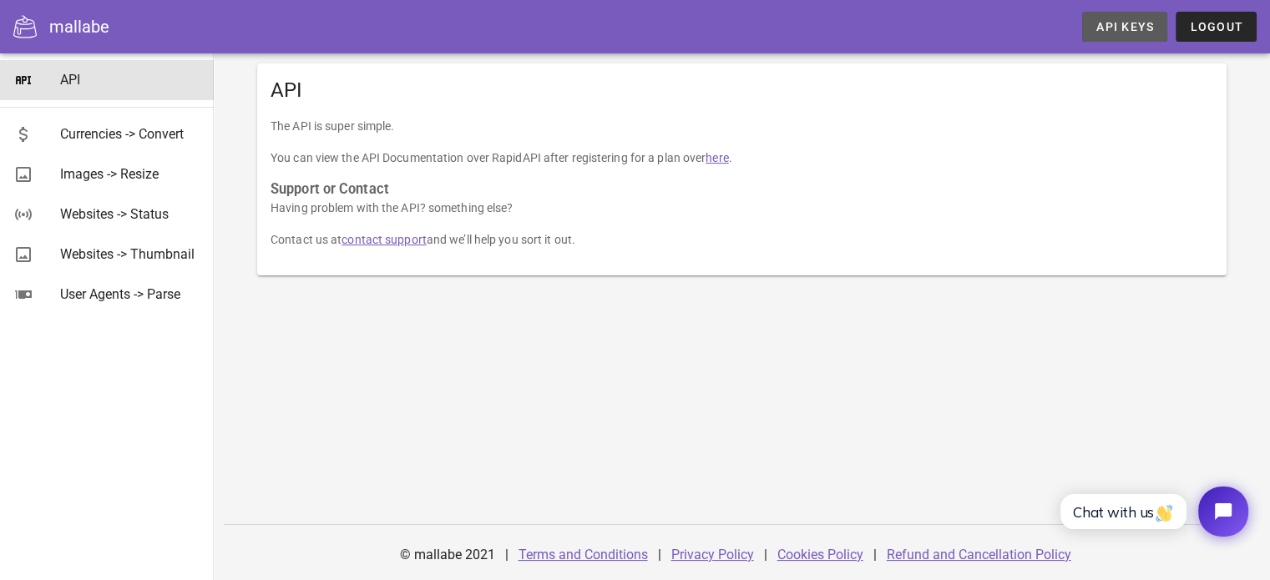
click at [1129, 36] on link "API Keys" at bounding box center [1124, 27] width 85 height 30
